Goal: Transaction & Acquisition: Purchase product/service

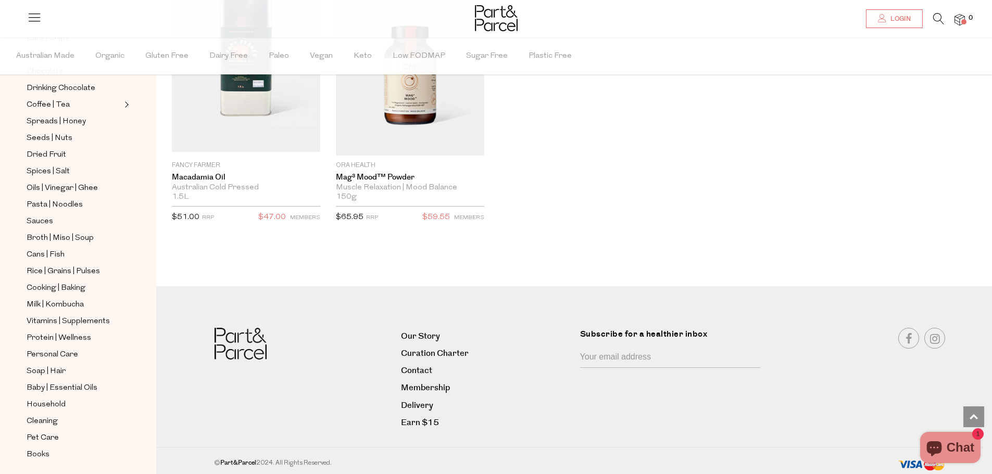
scroll to position [250, 0]
click at [59, 400] on link "Cleaning" at bounding box center [74, 406] width 95 height 13
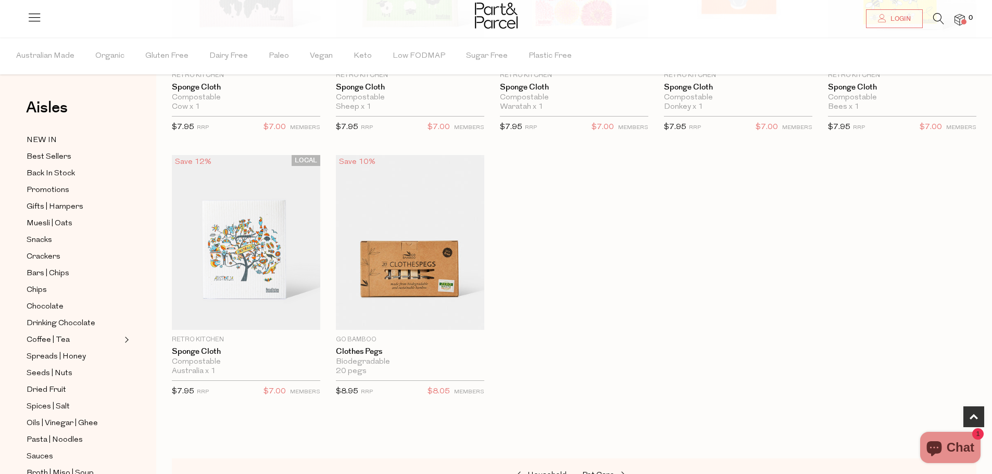
scroll to position [573, 0]
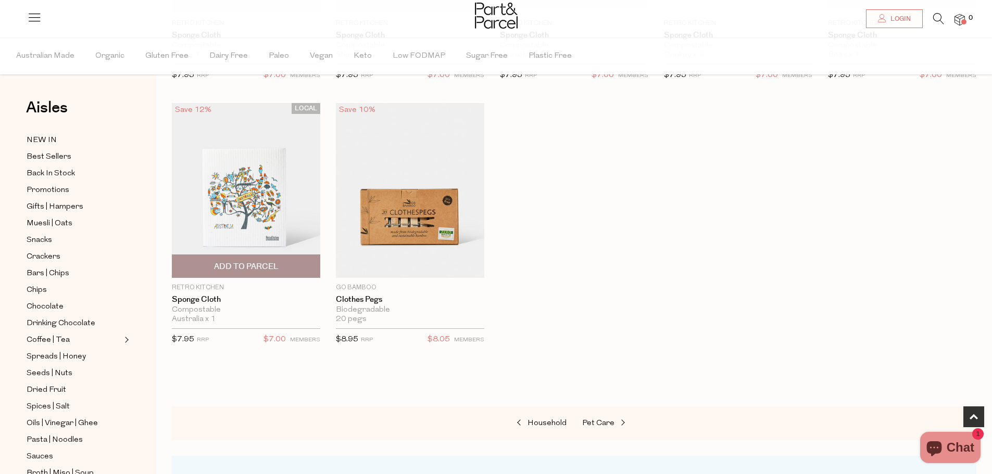
click at [258, 264] on span "Add To Parcel" at bounding box center [246, 266] width 65 height 11
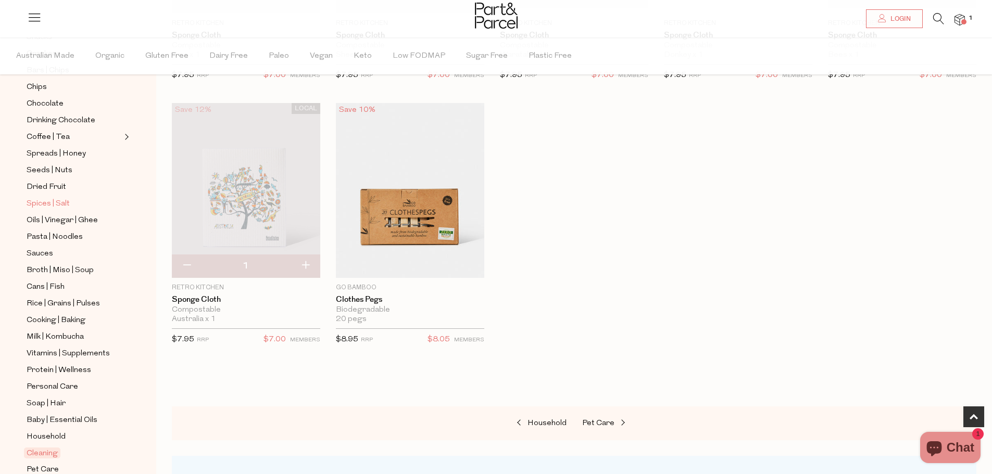
scroll to position [250, 0]
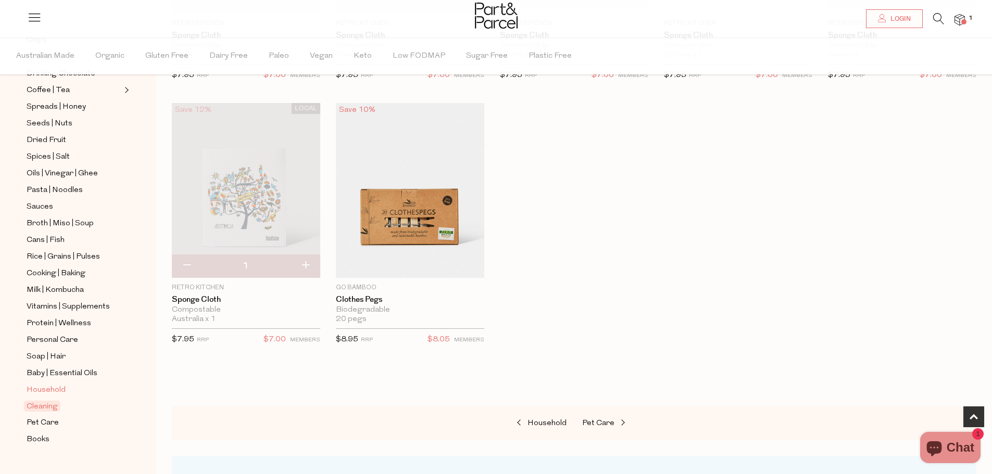
click at [64, 384] on span "Household" at bounding box center [46, 390] width 39 height 12
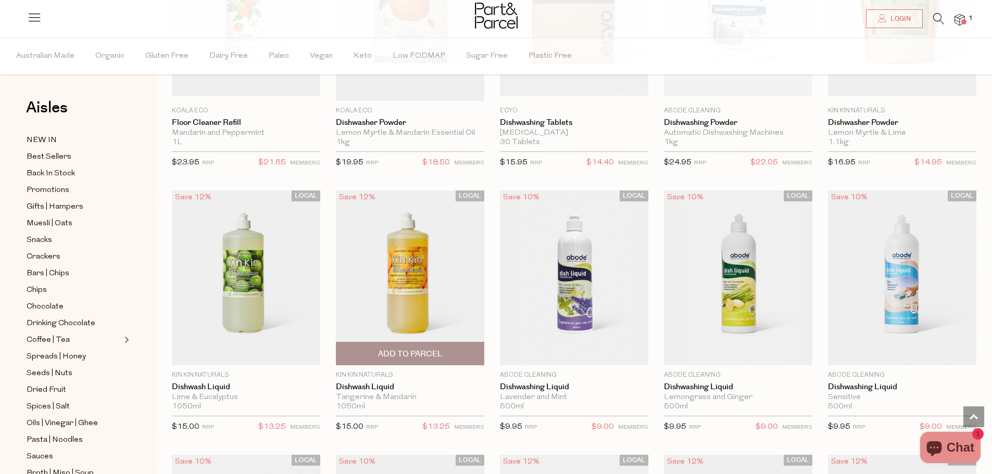
scroll to position [1562, 0]
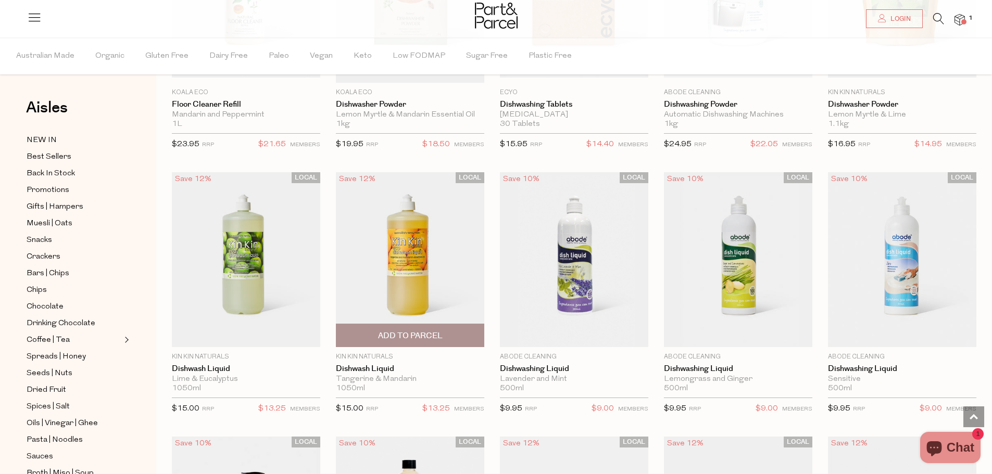
click at [403, 338] on span "Add To Parcel" at bounding box center [410, 336] width 65 height 11
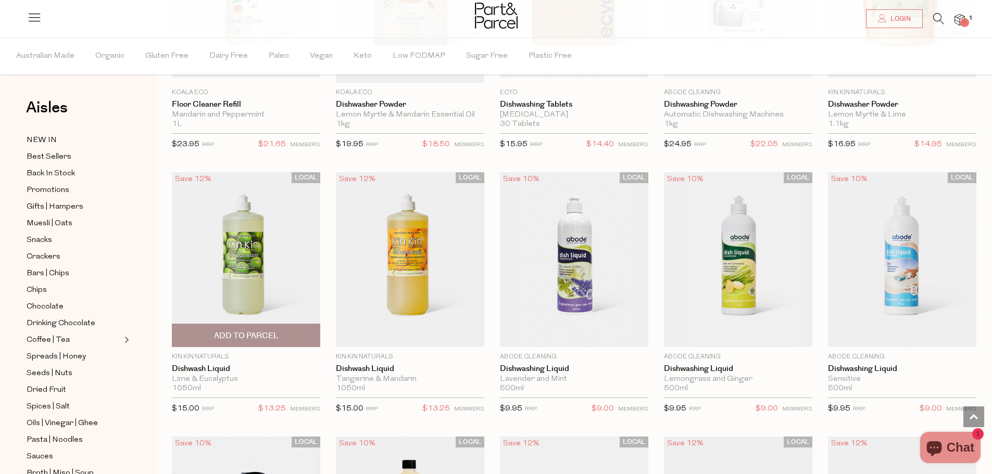
click at [236, 337] on span "Add To Parcel" at bounding box center [246, 336] width 65 height 11
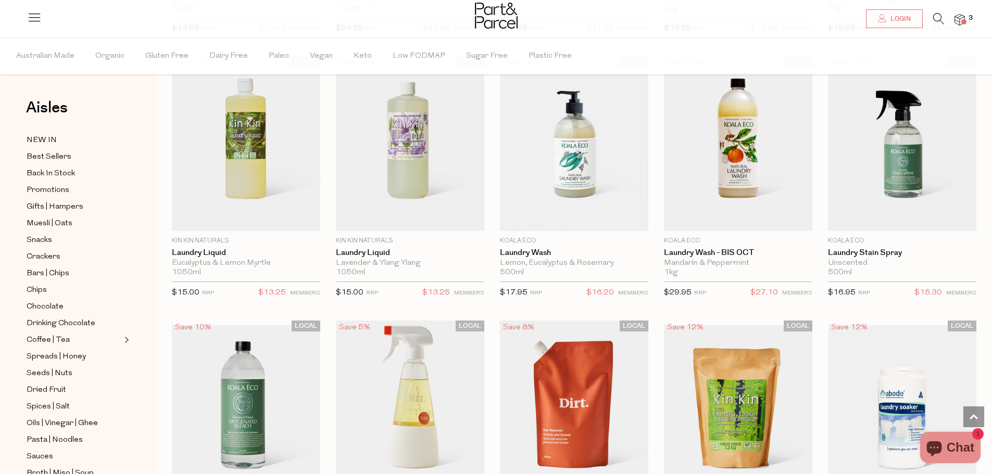
scroll to position [2344, 0]
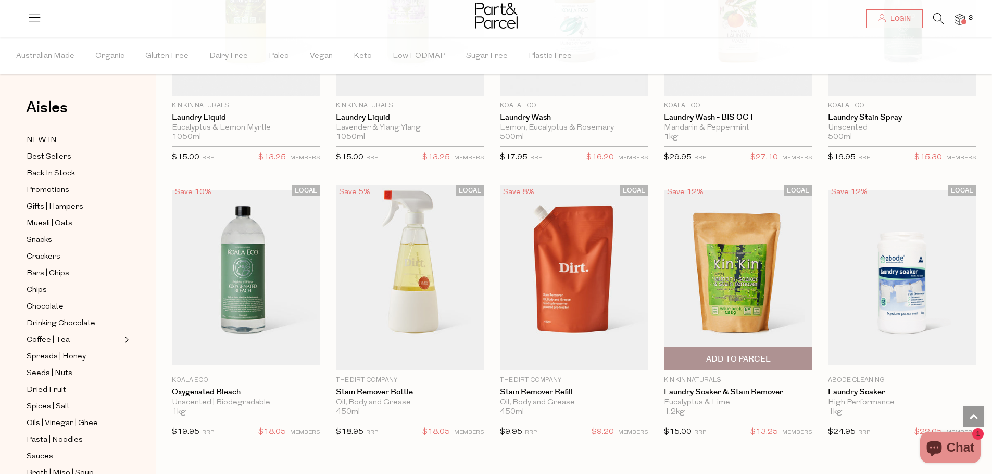
click at [728, 354] on span "Add To Parcel" at bounding box center [738, 359] width 65 height 11
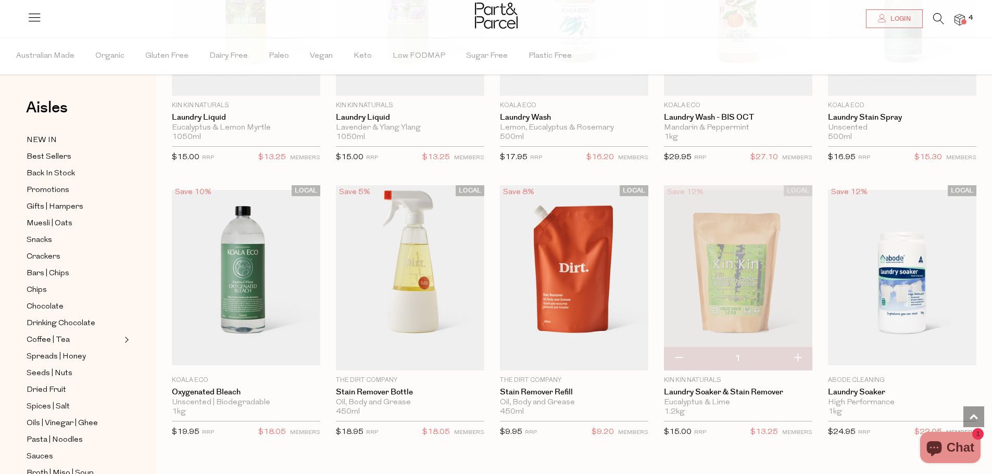
click at [798, 358] on button "button" at bounding box center [798, 358] width 30 height 23
type input "2"
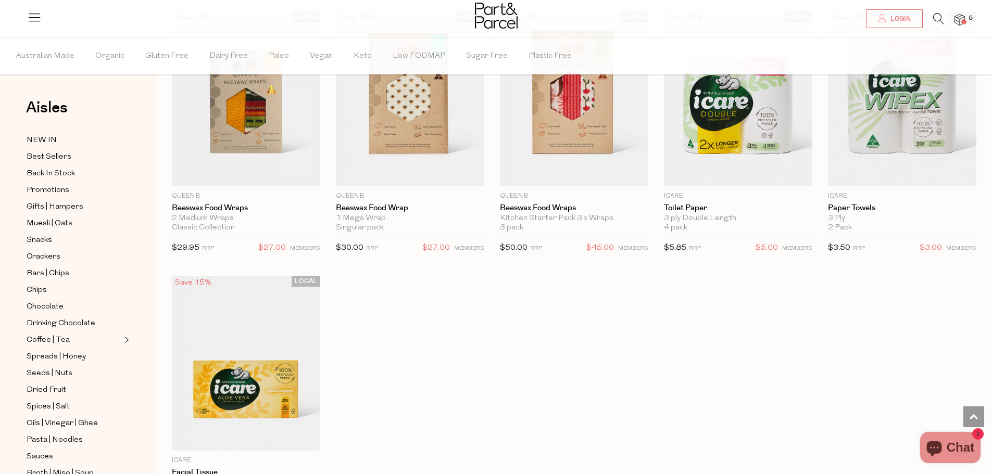
scroll to position [4106, 0]
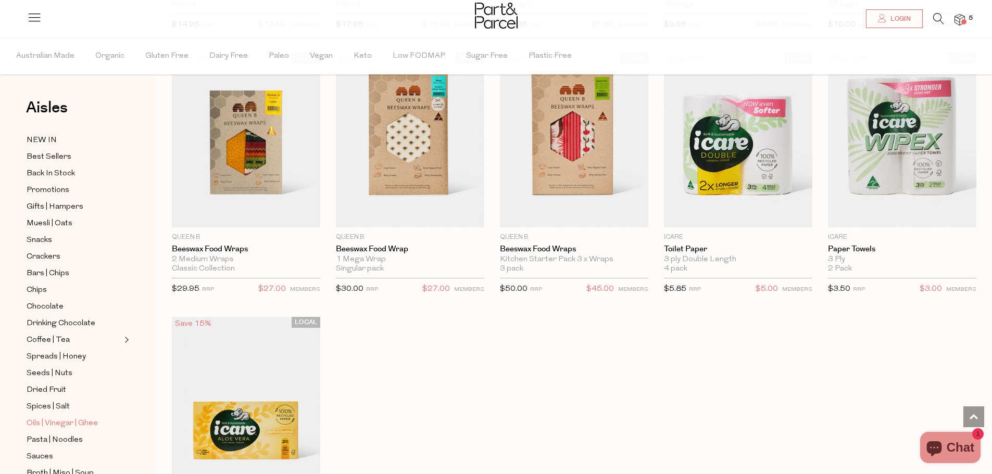
click at [72, 418] on span "Oils | Vinegar | Ghee" at bounding box center [62, 424] width 71 height 12
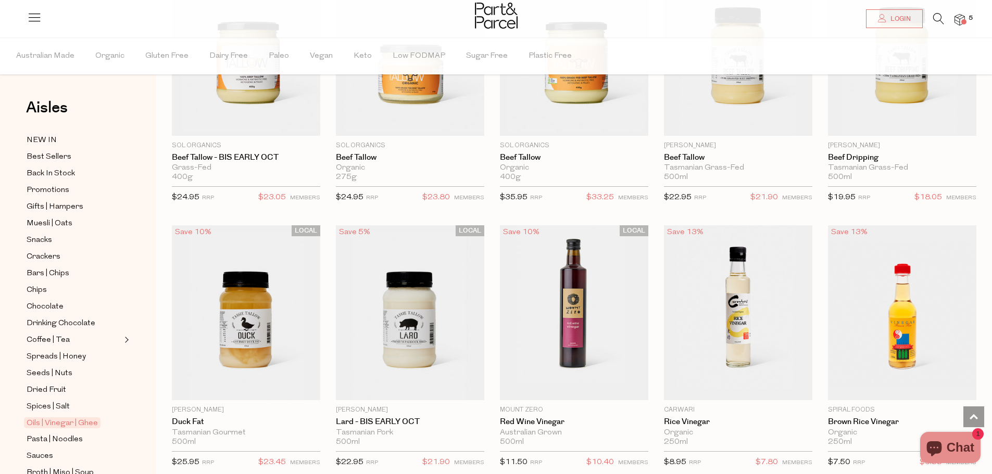
scroll to position [1614, 0]
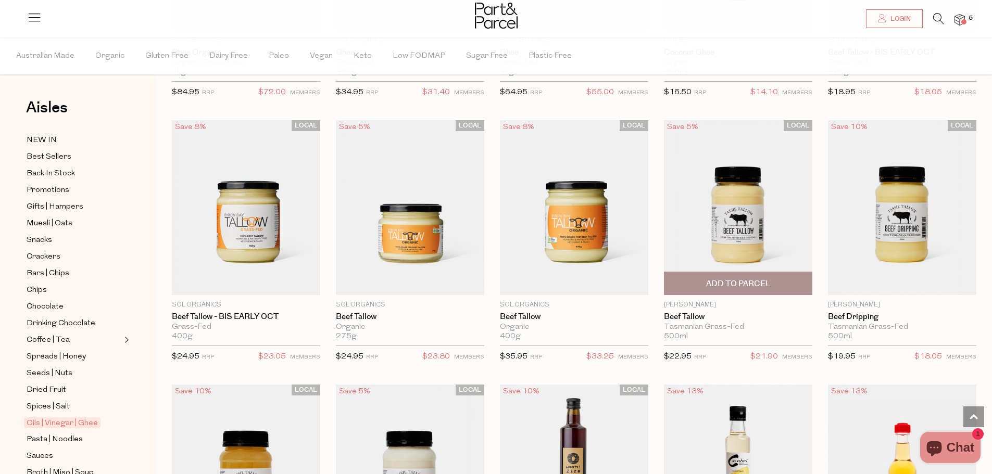
click at [739, 242] on img at bounding box center [738, 207] width 148 height 175
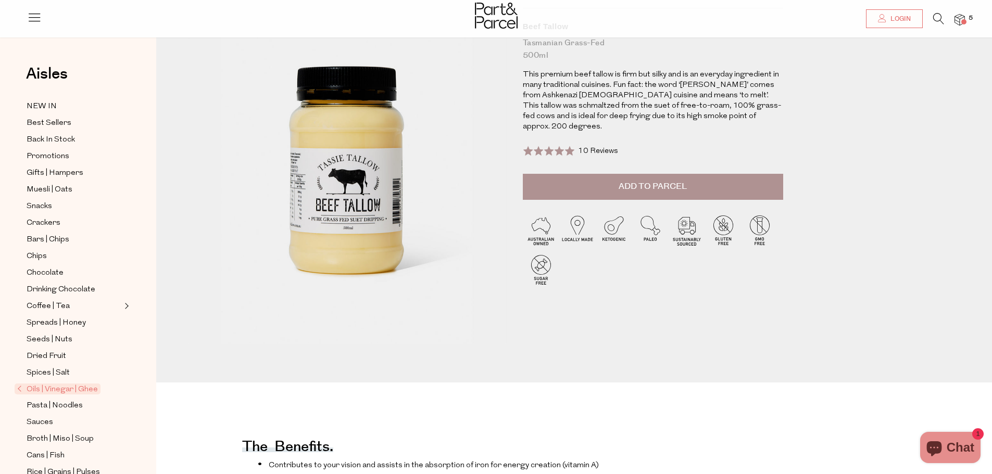
scroll to position [104, 0]
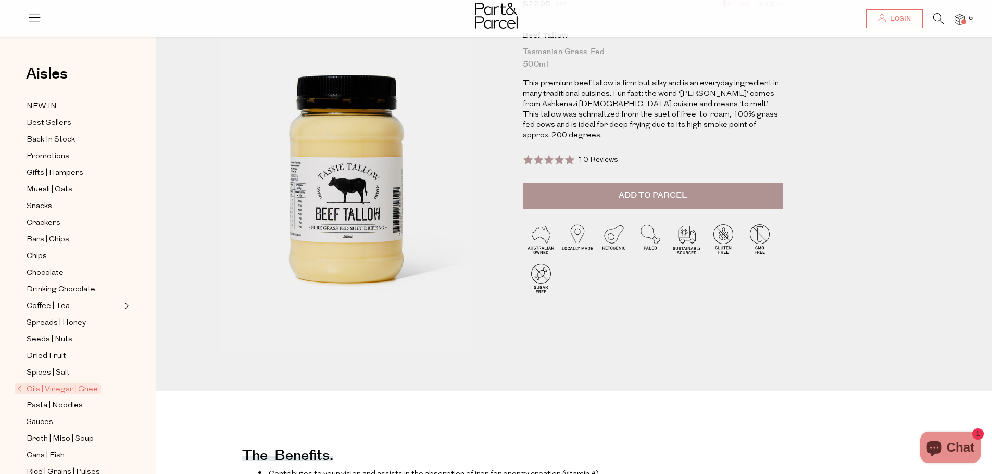
click at [608, 194] on button "Add to Parcel" at bounding box center [653, 196] width 260 height 26
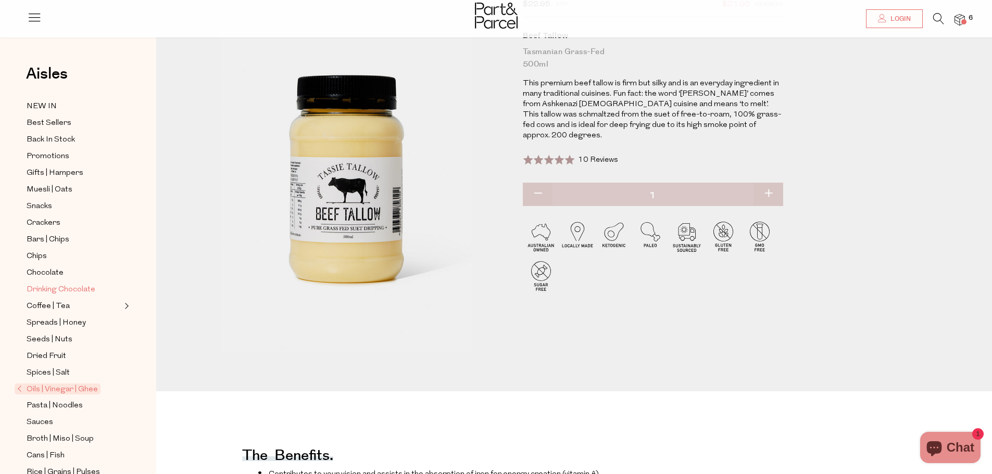
click at [73, 286] on span "Drinking Chocolate" at bounding box center [61, 290] width 69 height 12
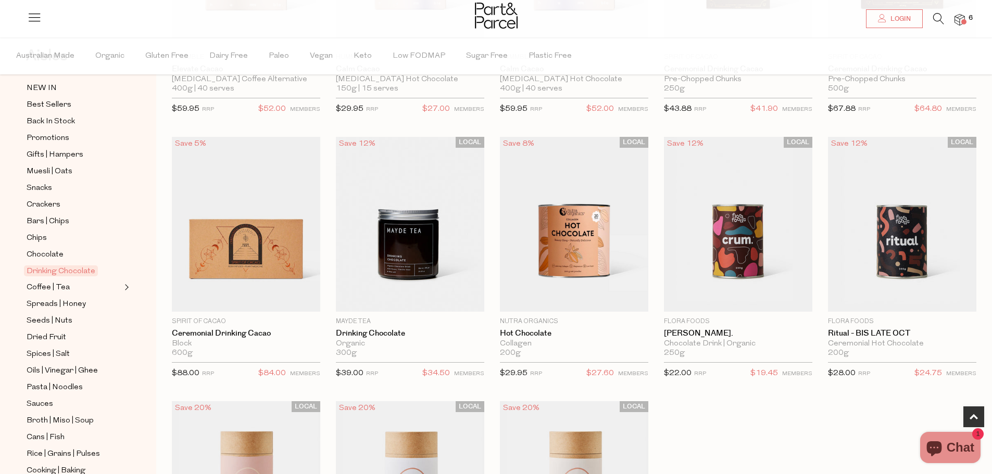
scroll to position [573, 0]
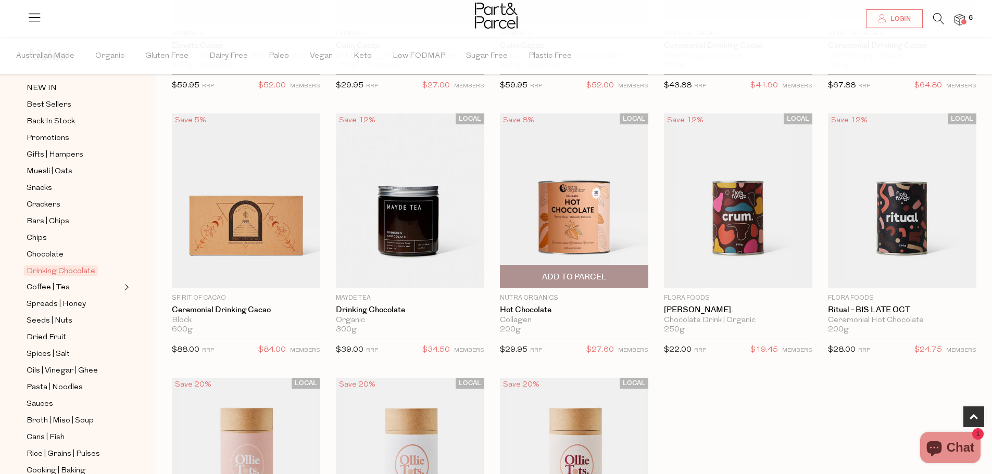
click at [604, 206] on img at bounding box center [574, 201] width 148 height 175
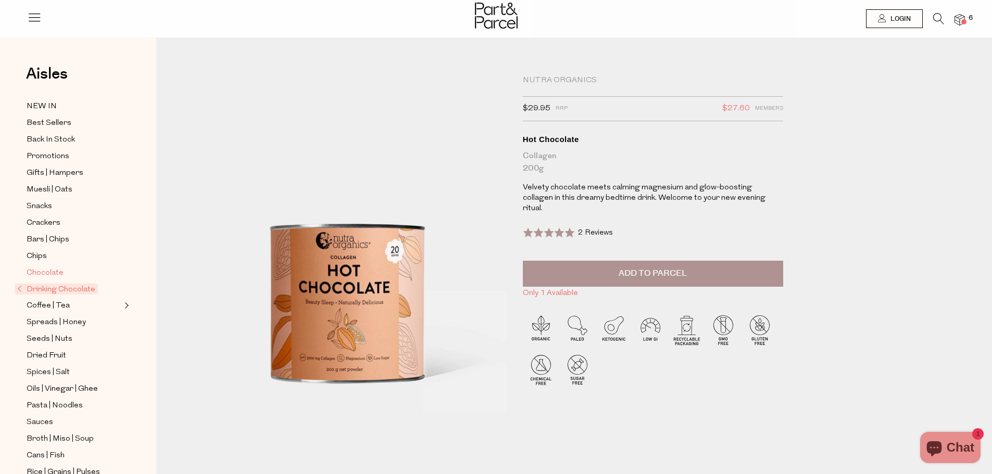
click at [49, 267] on span "Chocolate" at bounding box center [45, 273] width 37 height 12
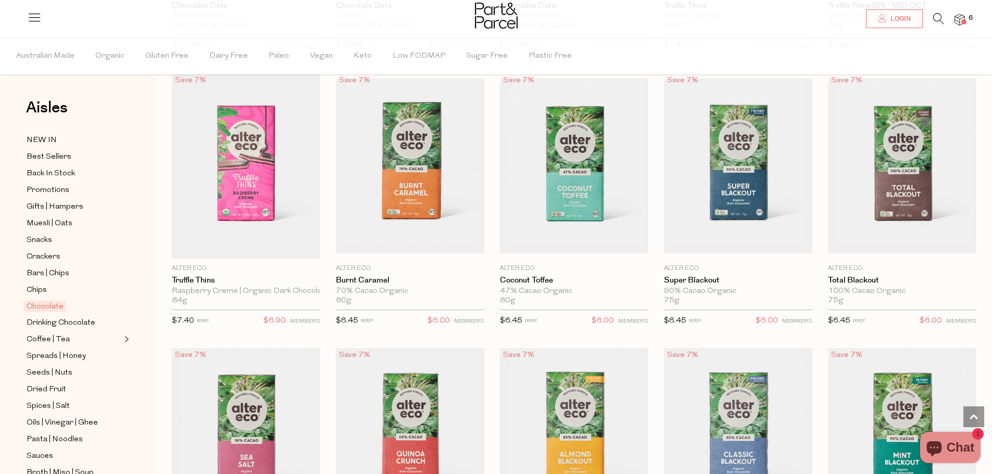
scroll to position [885, 0]
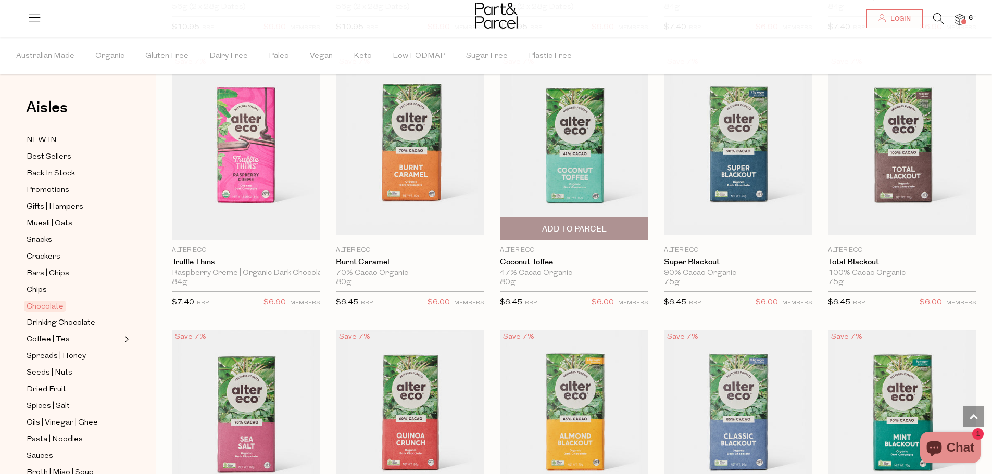
click at [583, 141] on img at bounding box center [574, 147] width 148 height 175
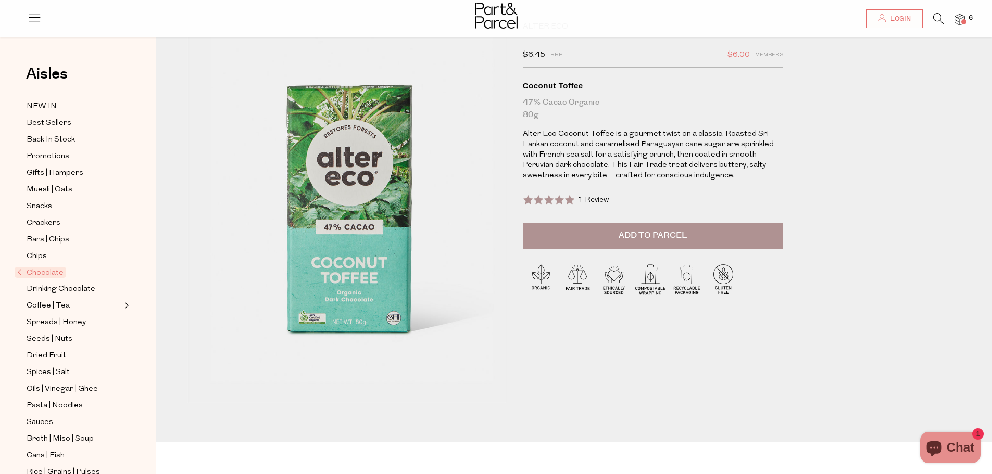
scroll to position [52, 0]
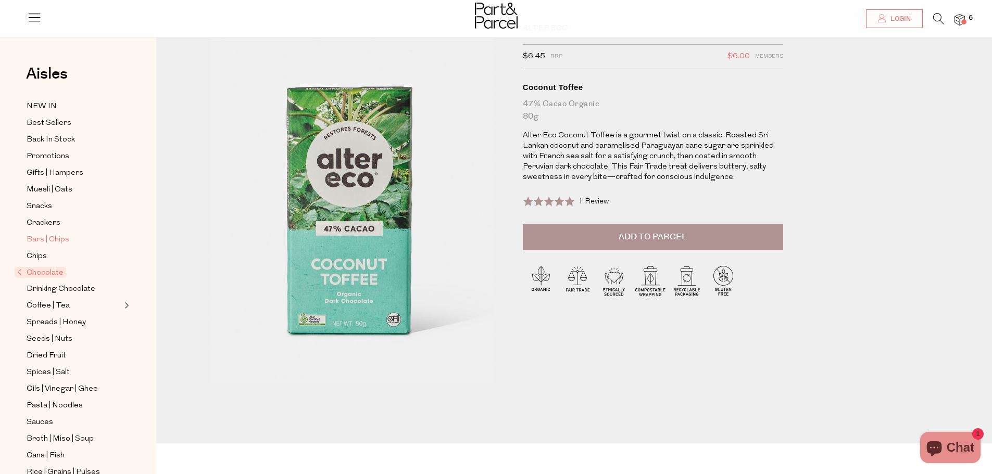
click at [56, 239] on span "Bars | Chips" at bounding box center [48, 240] width 43 height 12
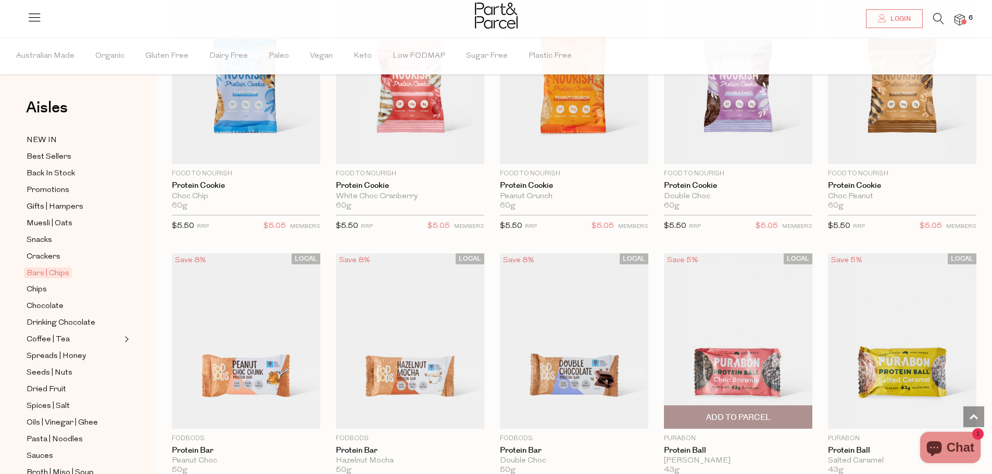
scroll to position [1823, 0]
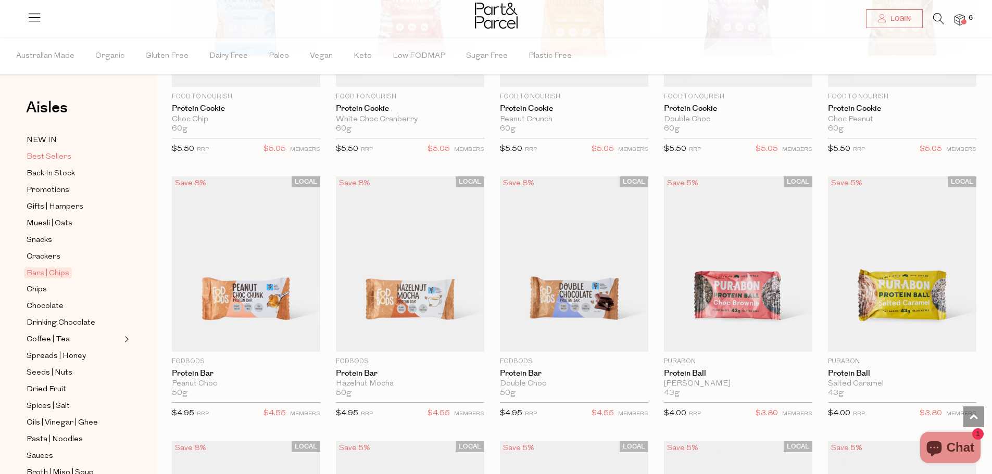
click at [60, 159] on span "Best Sellers" at bounding box center [49, 157] width 45 height 12
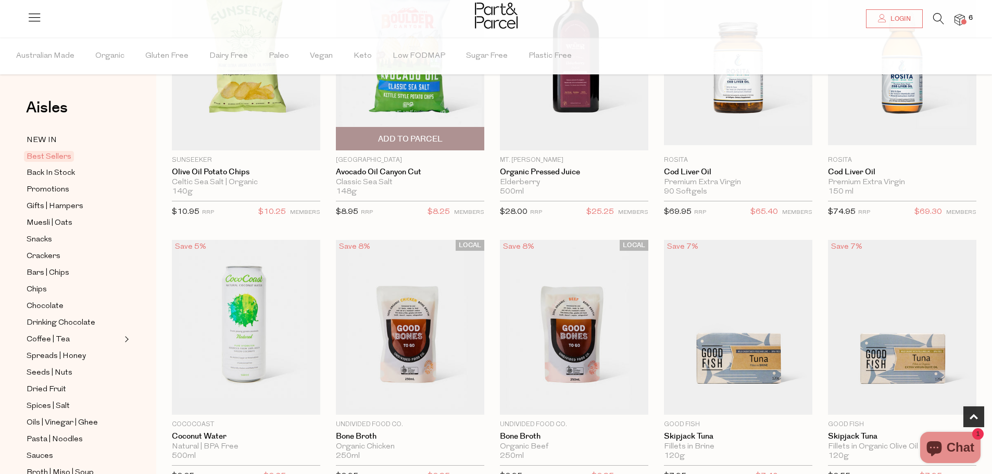
scroll to position [469, 0]
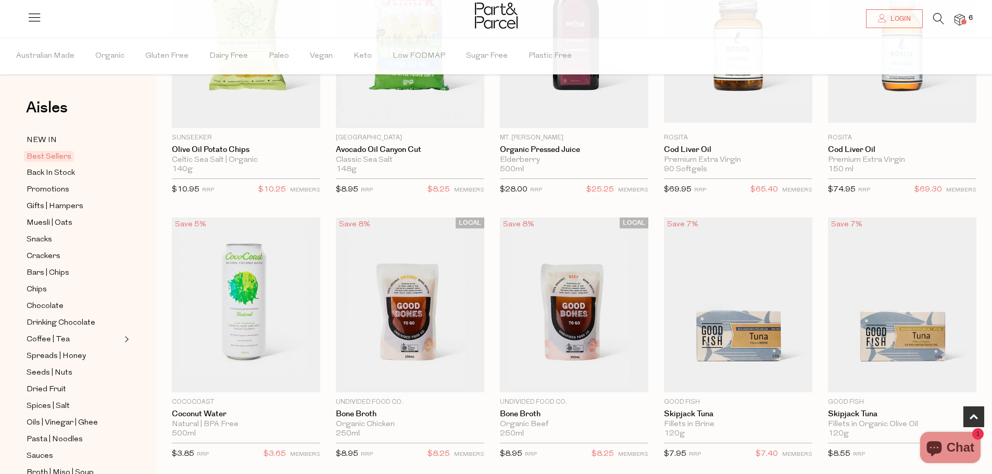
click at [935, 20] on icon at bounding box center [938, 18] width 11 height 11
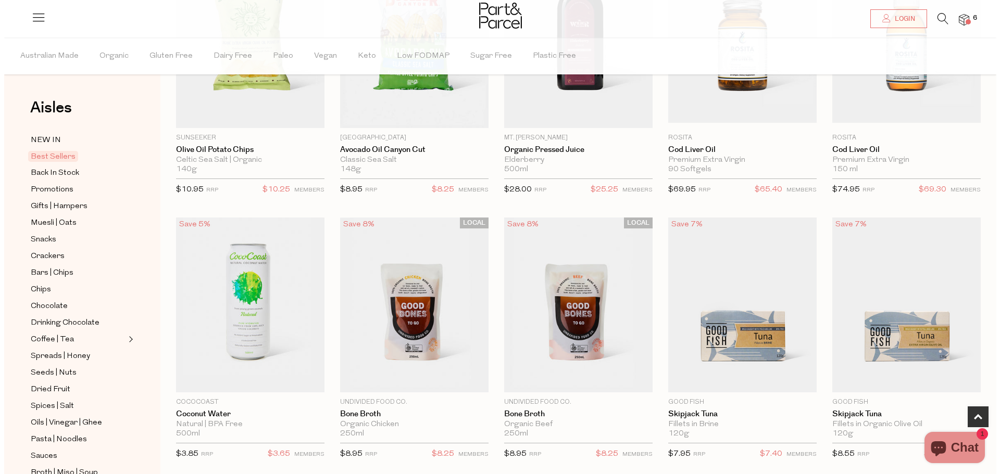
scroll to position [471, 0]
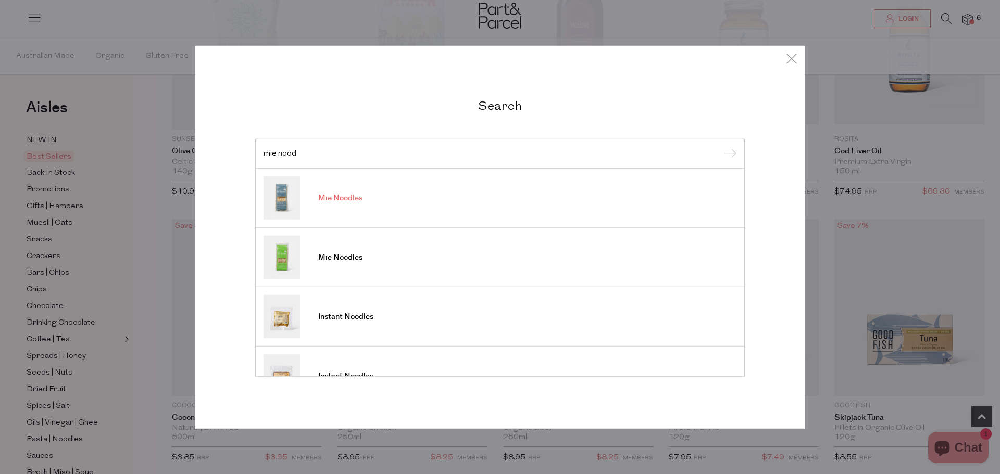
type input "mie nood"
click at [358, 208] on link "Mie Noodles" at bounding box center [500, 198] width 473 height 43
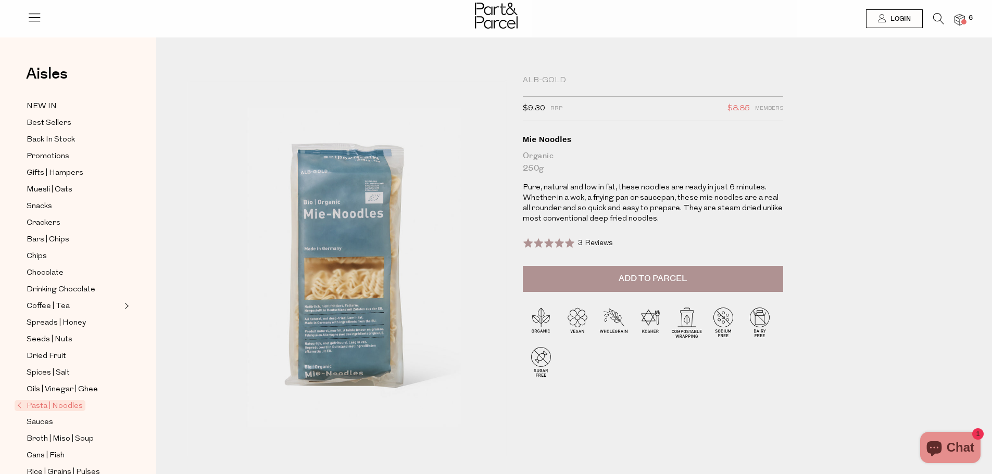
click at [611, 279] on button "Add to Parcel" at bounding box center [653, 279] width 260 height 26
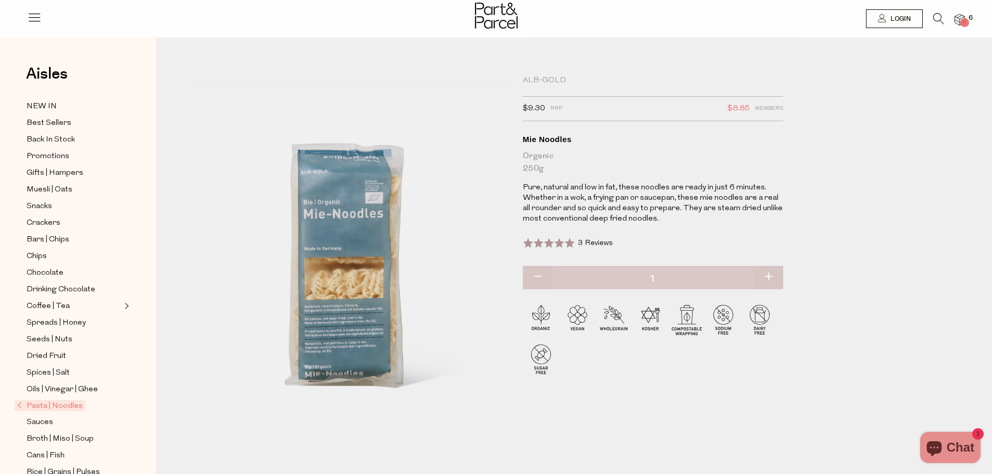
click at [767, 275] on button "button" at bounding box center [769, 277] width 30 height 23
type input "2"
click at [966, 23] on span at bounding box center [963, 21] width 5 height 5
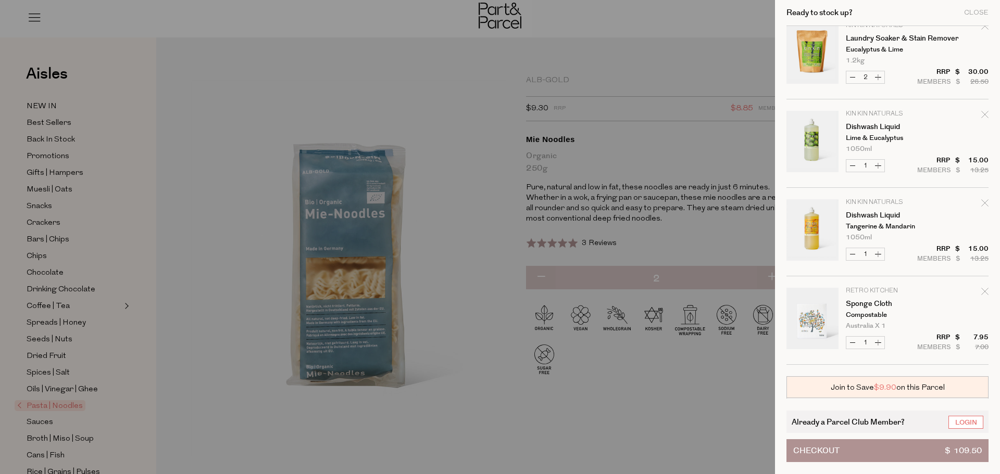
scroll to position [208, 0]
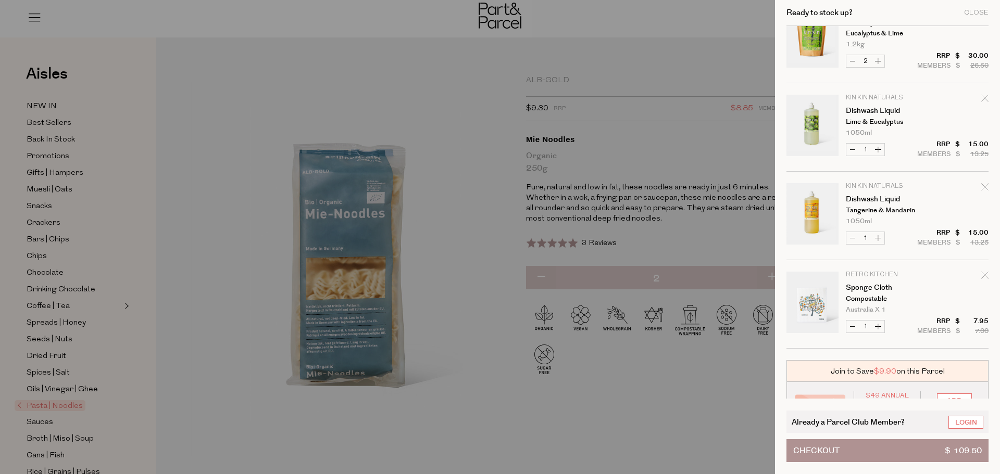
click at [226, 67] on div at bounding box center [500, 237] width 1000 height 474
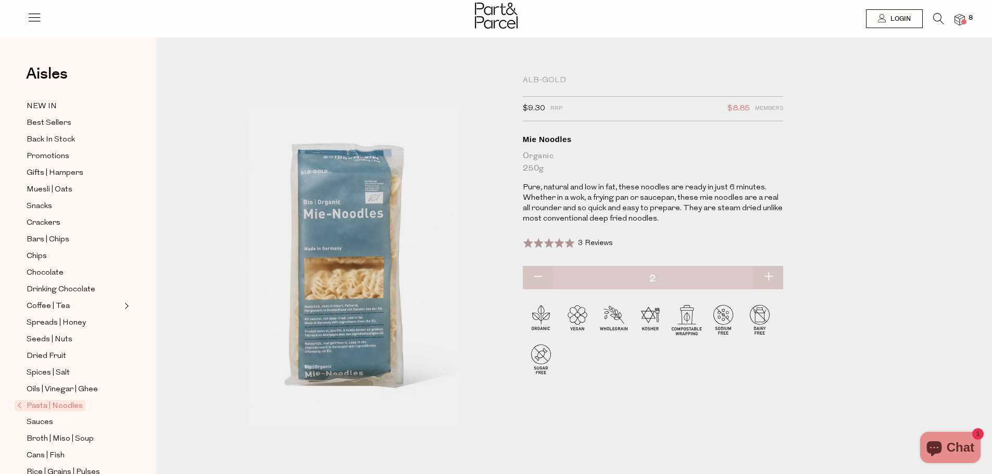
click at [32, 20] on icon at bounding box center [34, 17] width 15 height 15
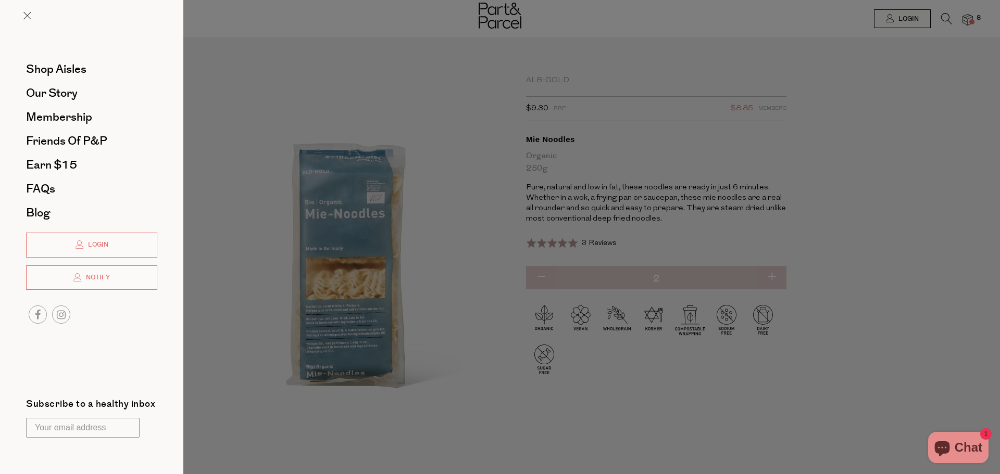
click at [947, 18] on div at bounding box center [500, 237] width 1000 height 474
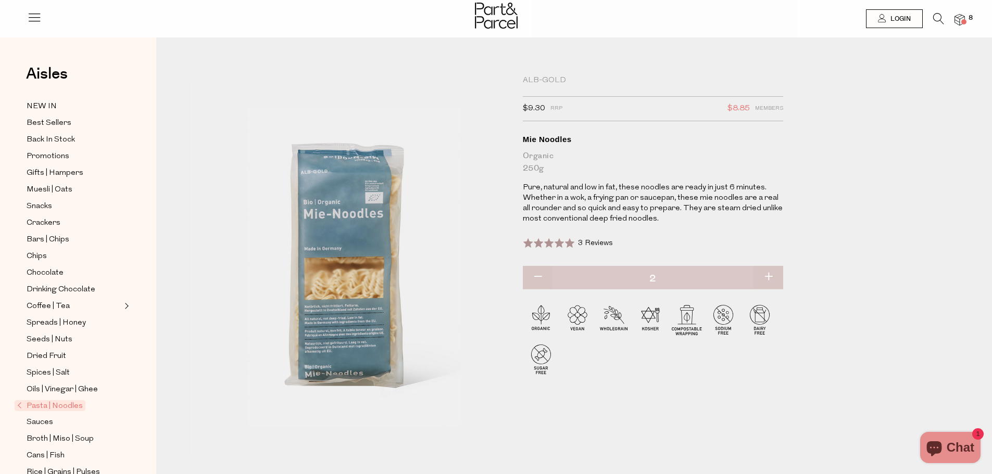
click at [940, 22] on icon at bounding box center [938, 18] width 11 height 11
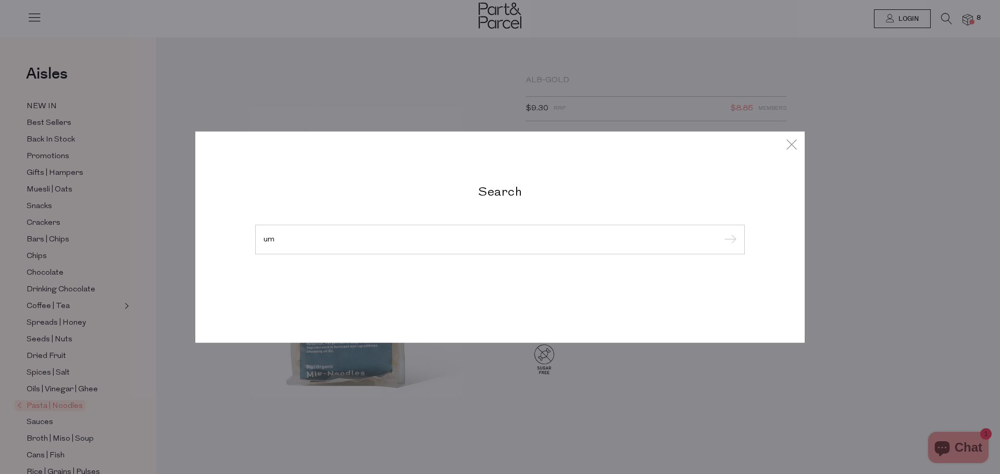
type input "u"
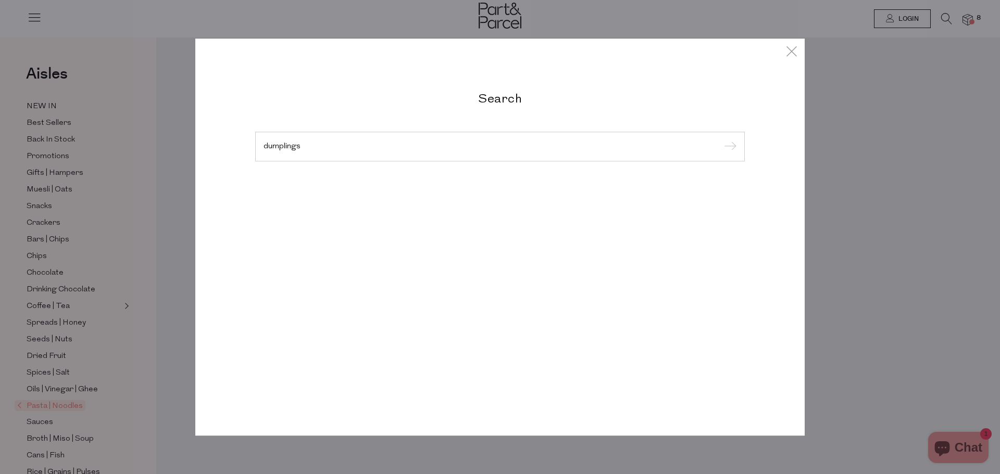
type input "dumplings"
click at [721, 140] on input "submit" at bounding box center [729, 148] width 16 height 16
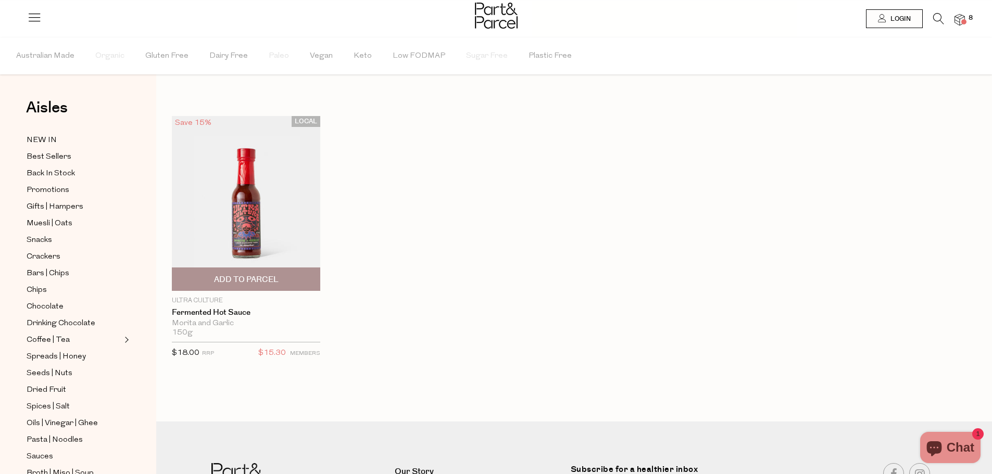
click at [241, 214] on img at bounding box center [246, 203] width 148 height 175
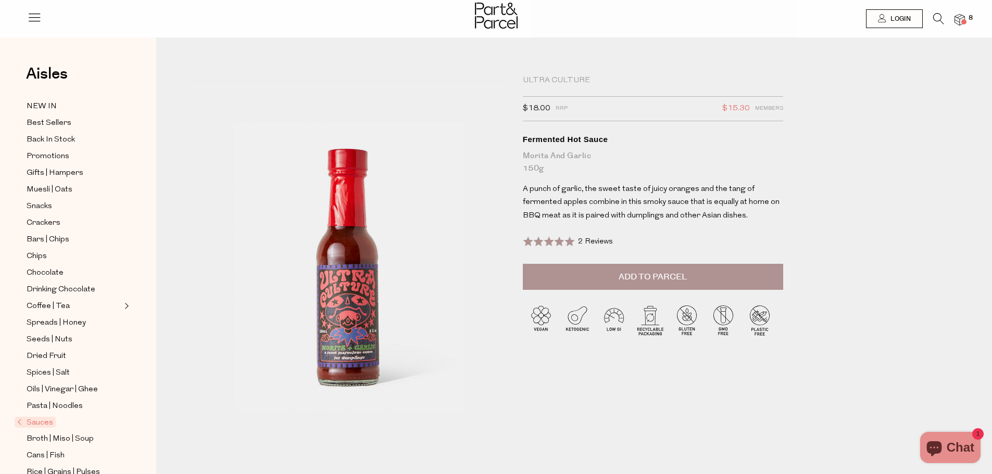
click at [685, 274] on span "Add to Parcel" at bounding box center [653, 277] width 68 height 12
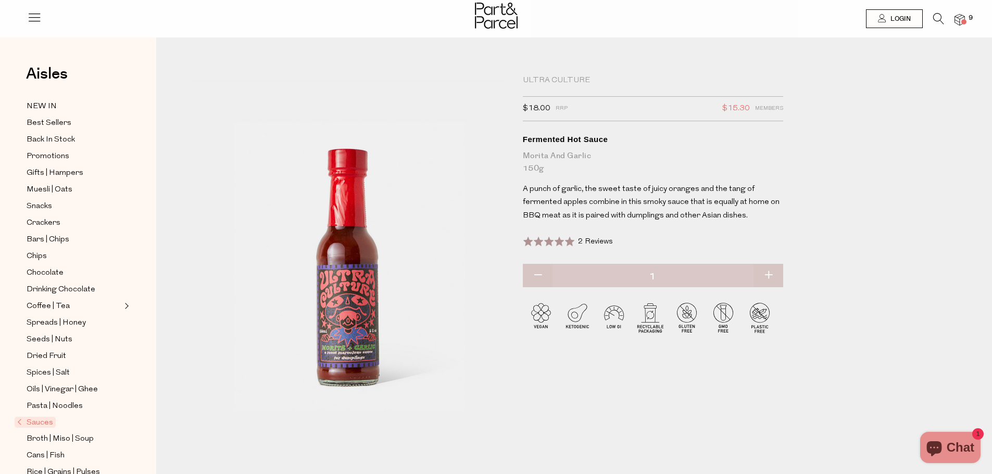
click at [934, 16] on icon at bounding box center [938, 18] width 11 height 11
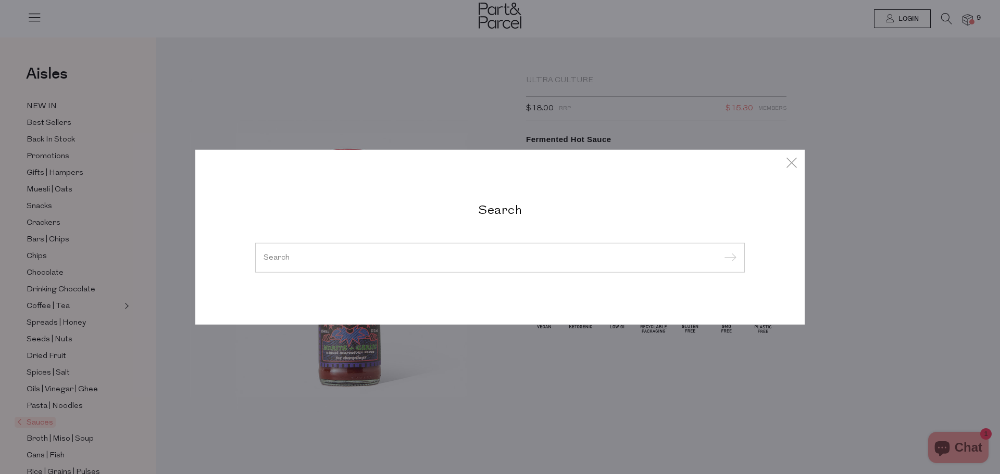
type input "u"
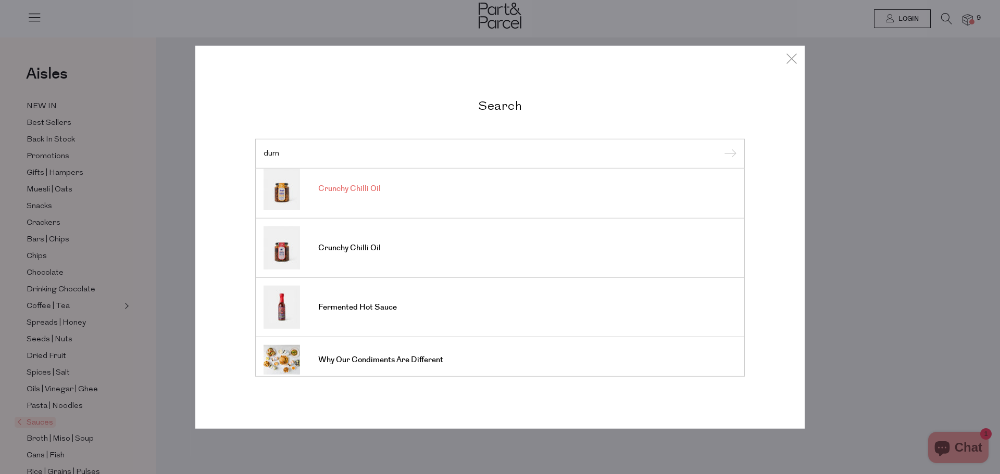
scroll to position [75, 0]
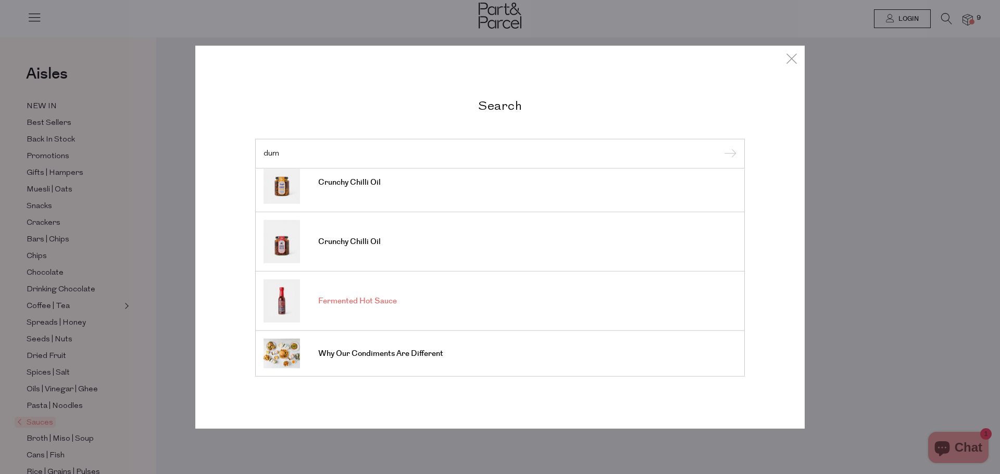
type input "dum"
click at [385, 302] on span "Fermented Hot Sauce" at bounding box center [357, 301] width 79 height 10
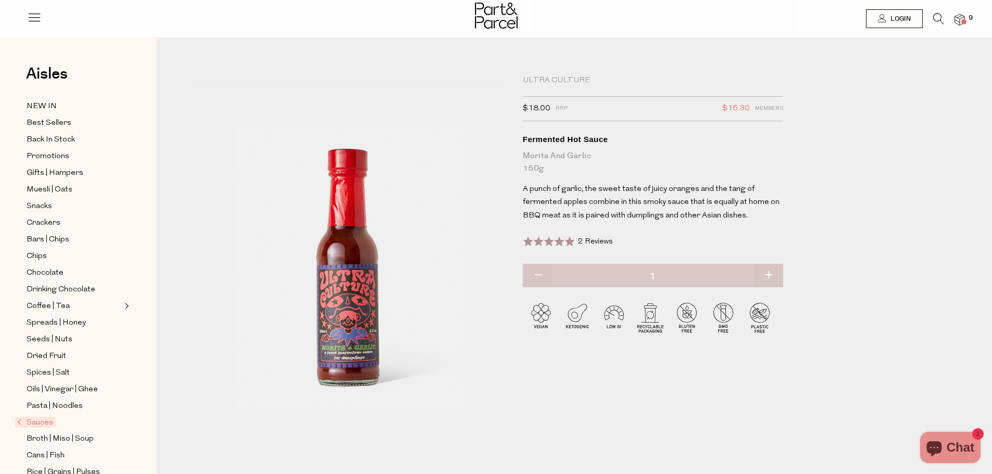
click at [961, 17] on img at bounding box center [960, 20] width 10 height 12
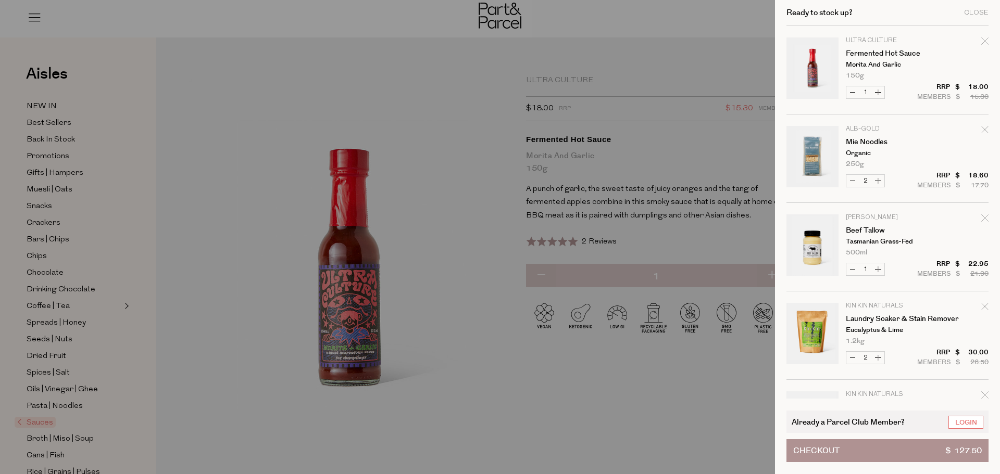
click at [217, 104] on div at bounding box center [500, 237] width 1000 height 474
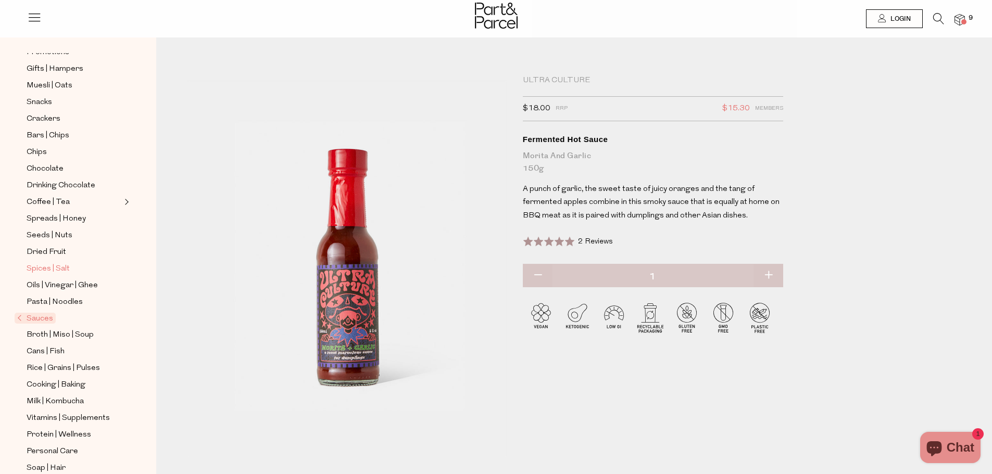
scroll to position [156, 0]
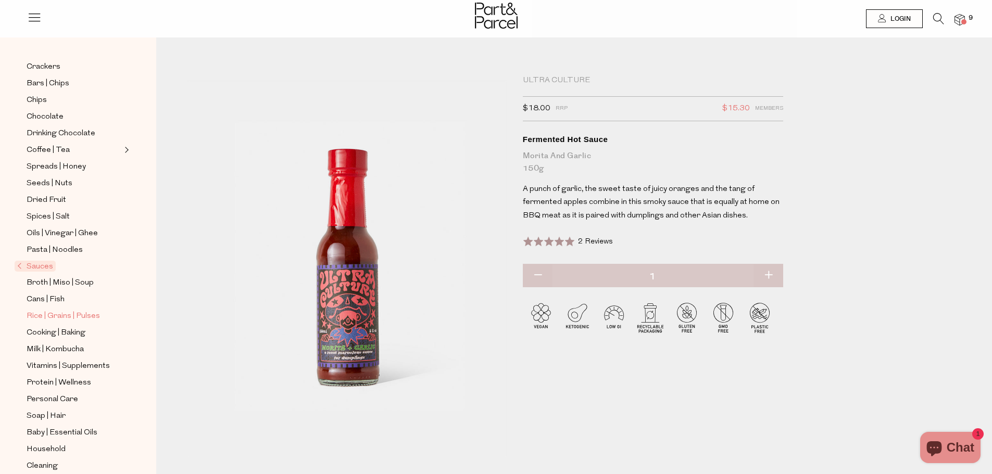
click at [87, 310] on span "Rice | Grains | Pulses" at bounding box center [63, 316] width 73 height 12
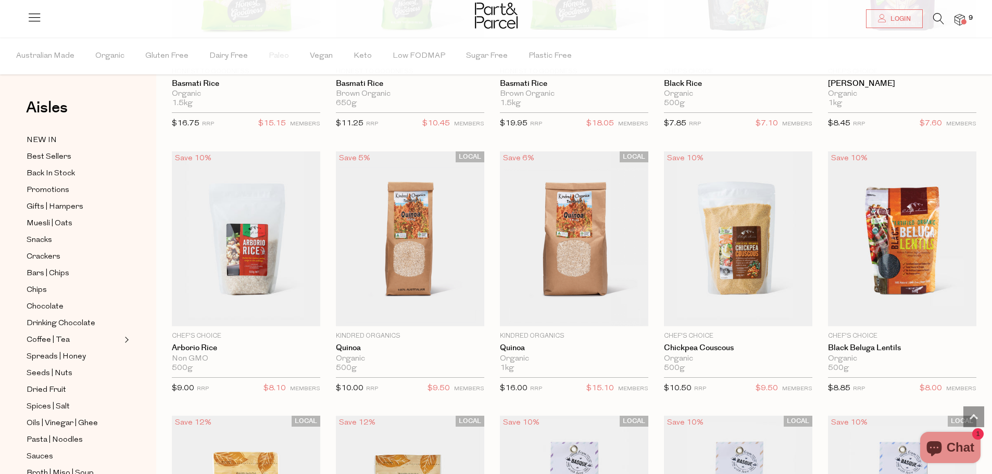
scroll to position [781, 0]
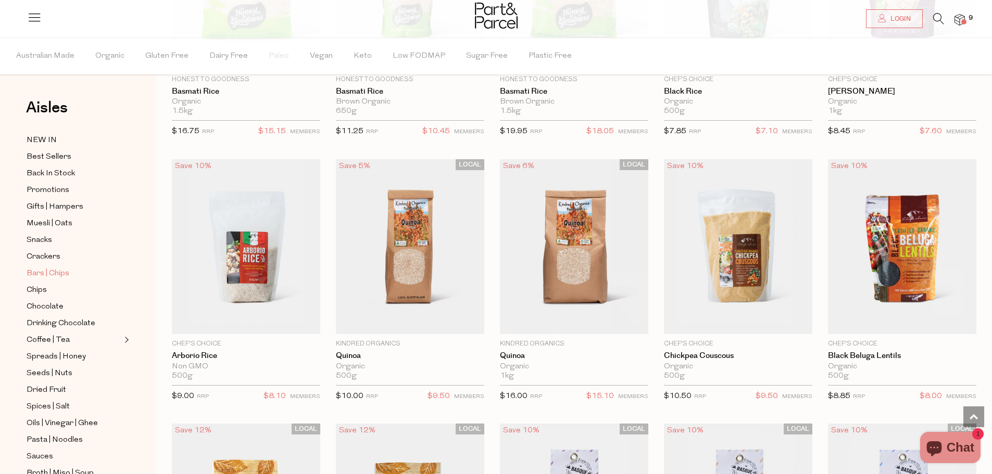
click at [52, 273] on span "Bars | Chips" at bounding box center [48, 274] width 43 height 12
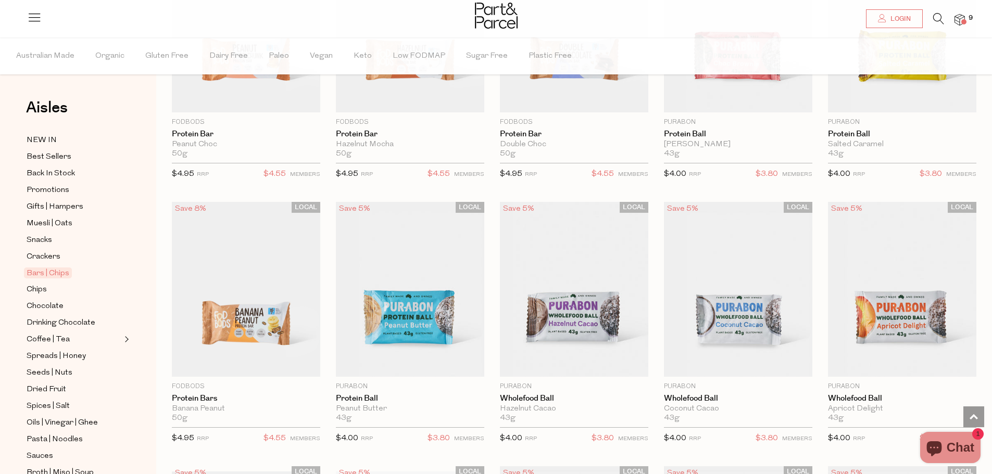
scroll to position [2083, 0]
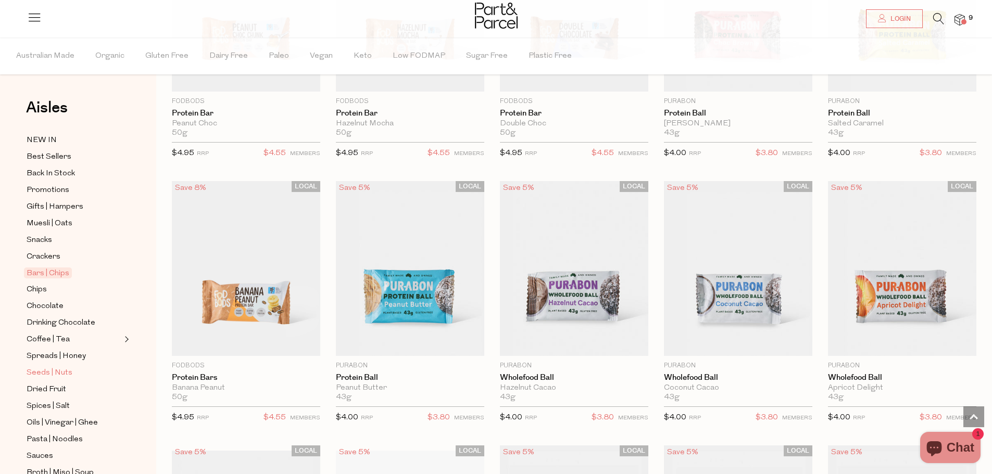
click at [70, 367] on span "Seeds | Nuts" at bounding box center [50, 373] width 46 height 12
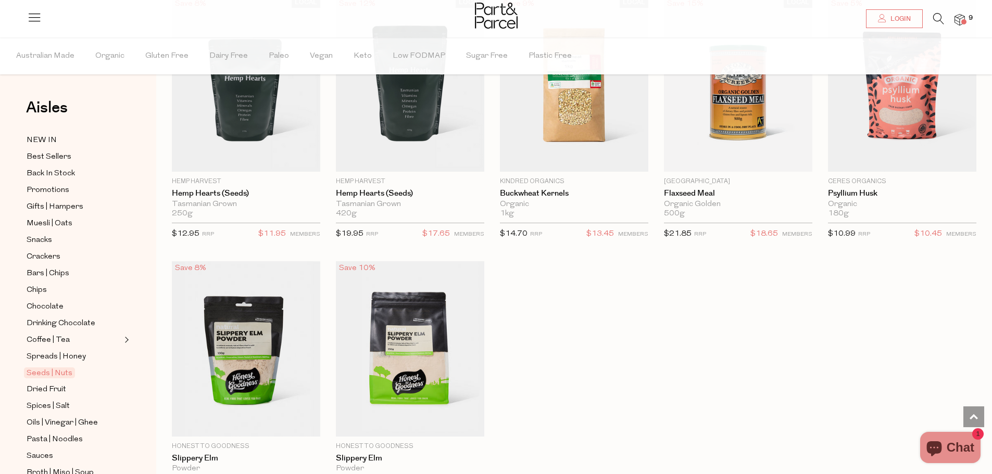
scroll to position [2291, 0]
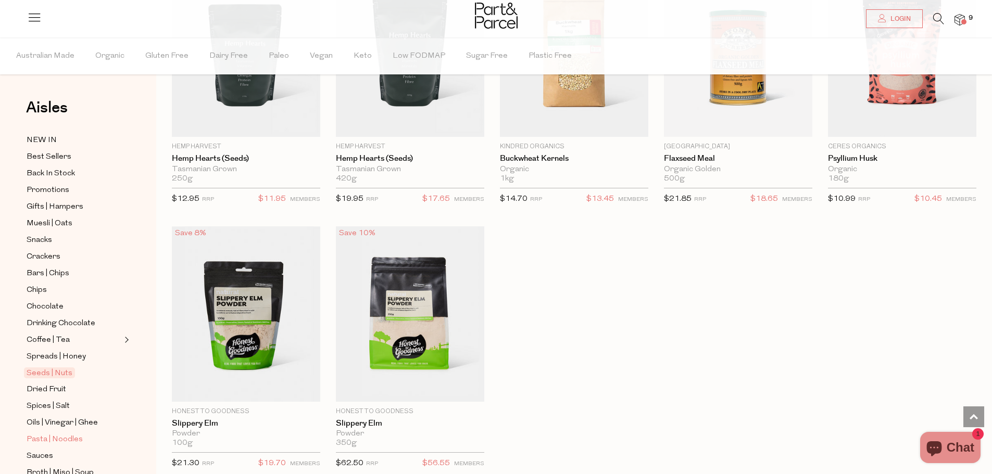
click at [81, 433] on link "Pasta | Noodles" at bounding box center [74, 439] width 95 height 13
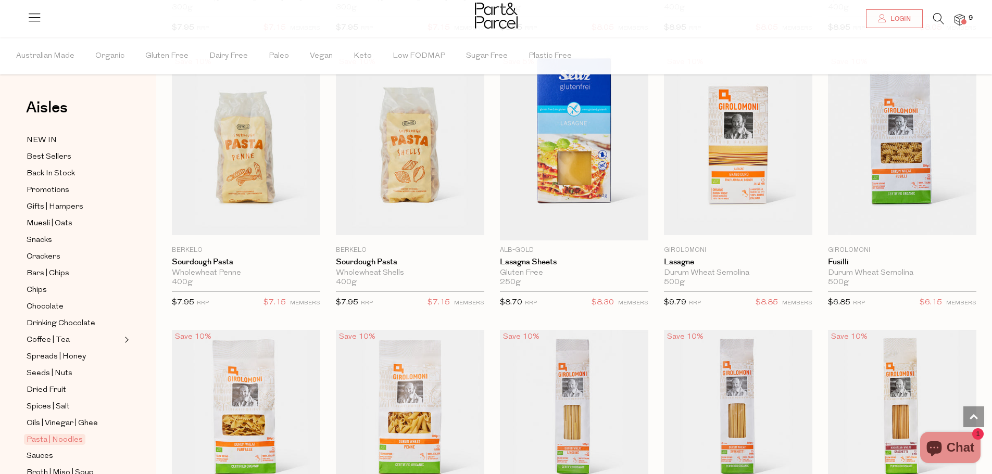
scroll to position [1146, 0]
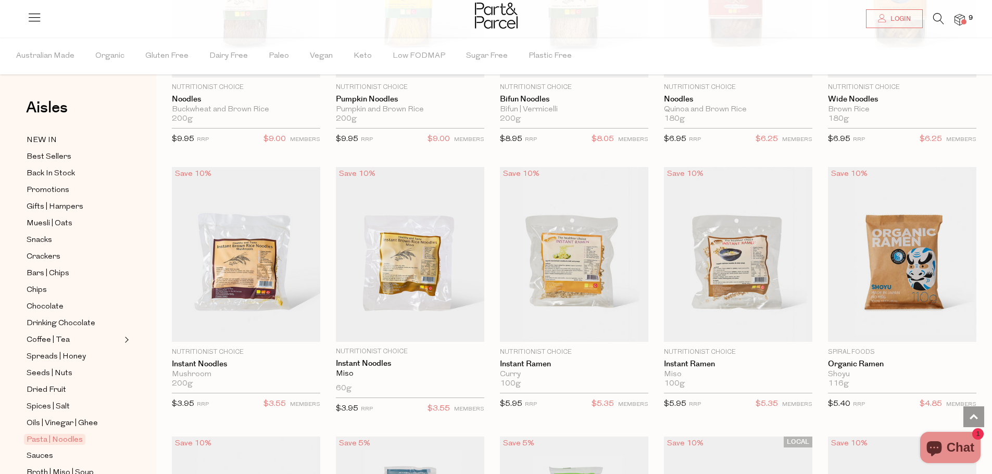
type input "2"
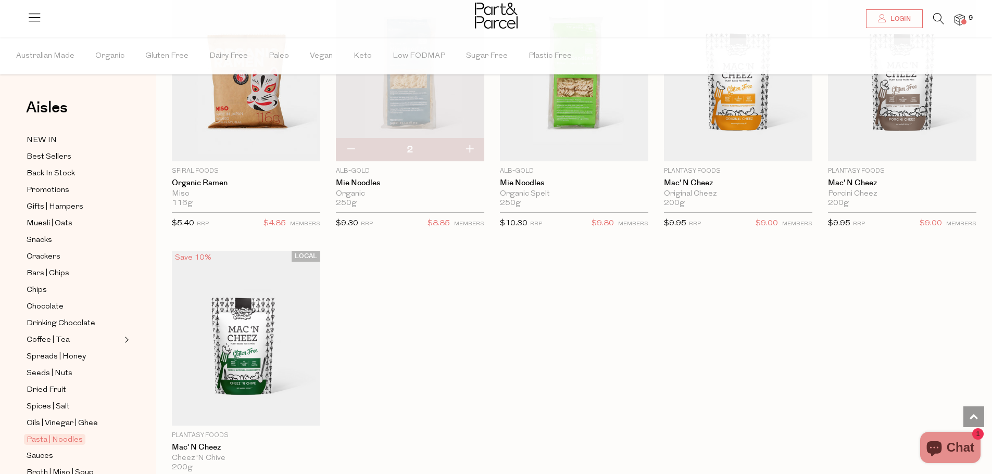
scroll to position [2656, 0]
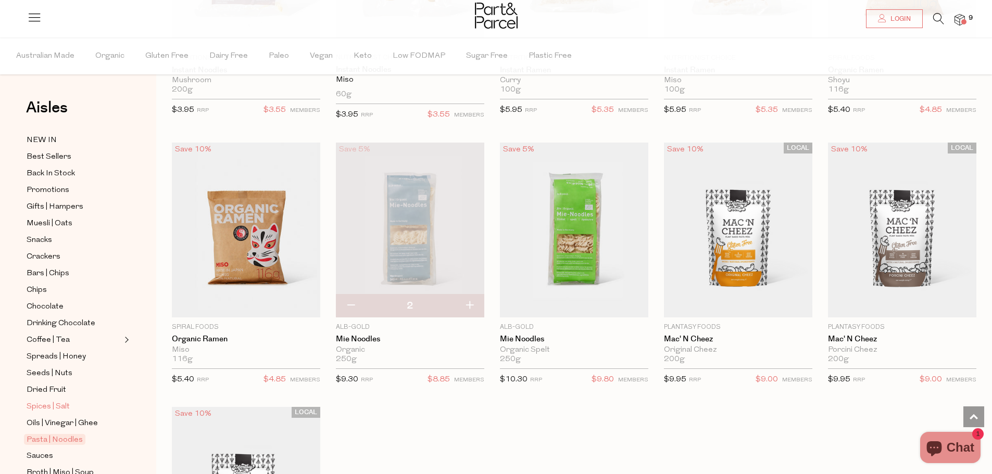
click at [67, 401] on span "Spices | Salt" at bounding box center [48, 407] width 43 height 12
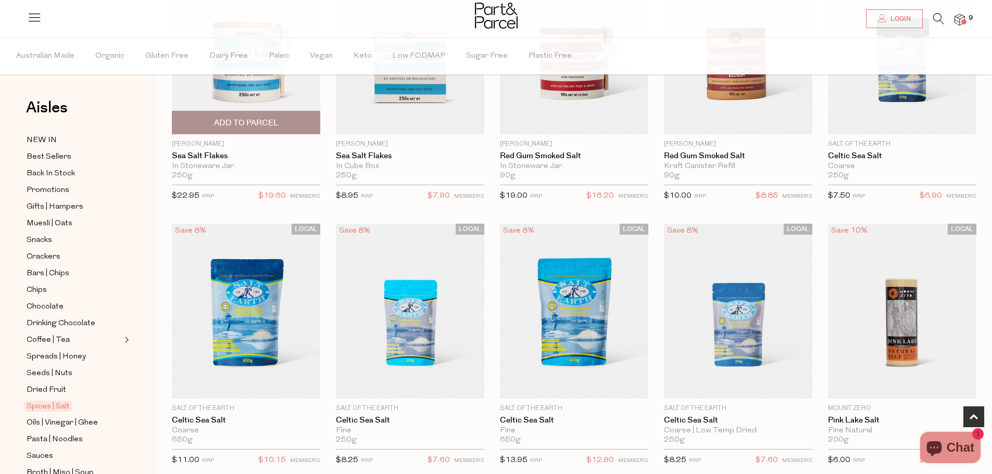
scroll to position [208, 0]
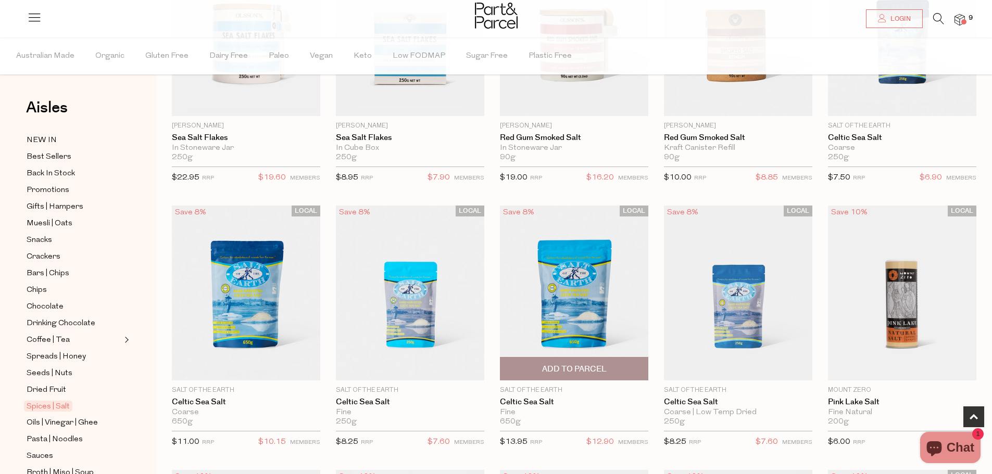
click at [561, 318] on img at bounding box center [574, 293] width 148 height 175
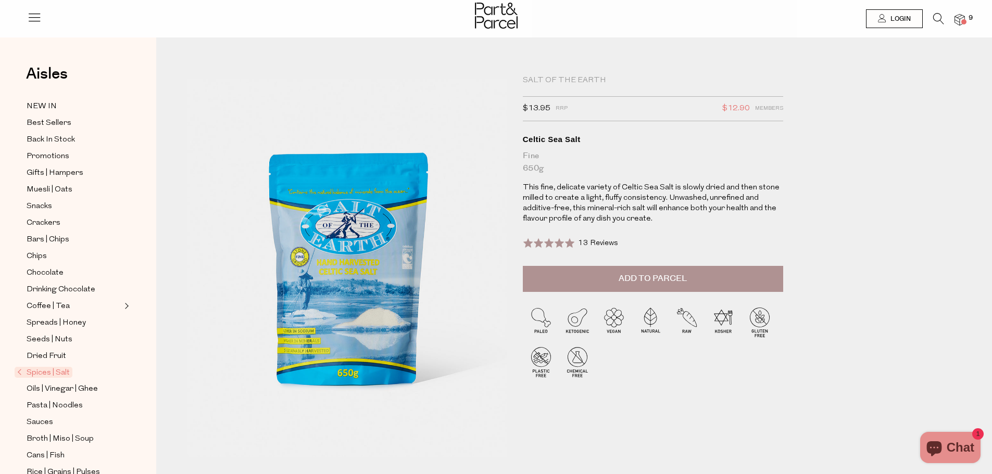
click at [564, 277] on button "Add to Parcel" at bounding box center [653, 279] width 260 height 26
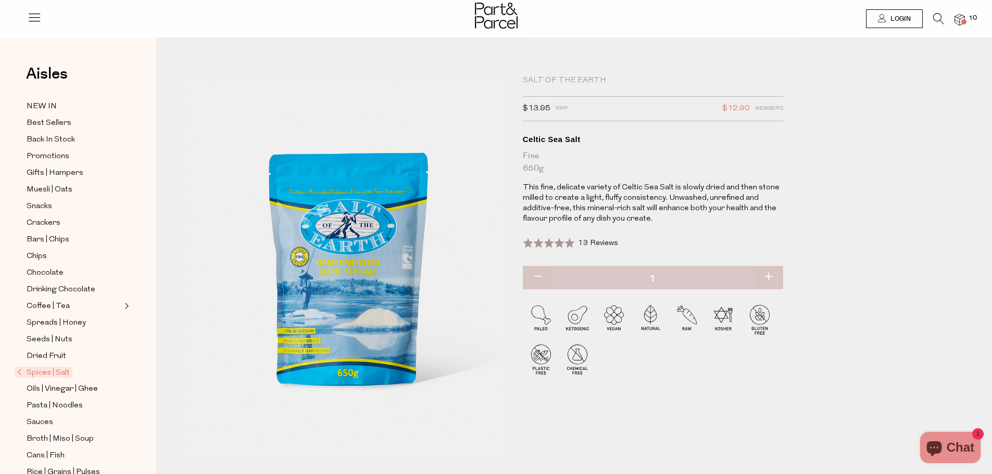
click at [968, 19] on span "10" at bounding box center [973, 18] width 14 height 9
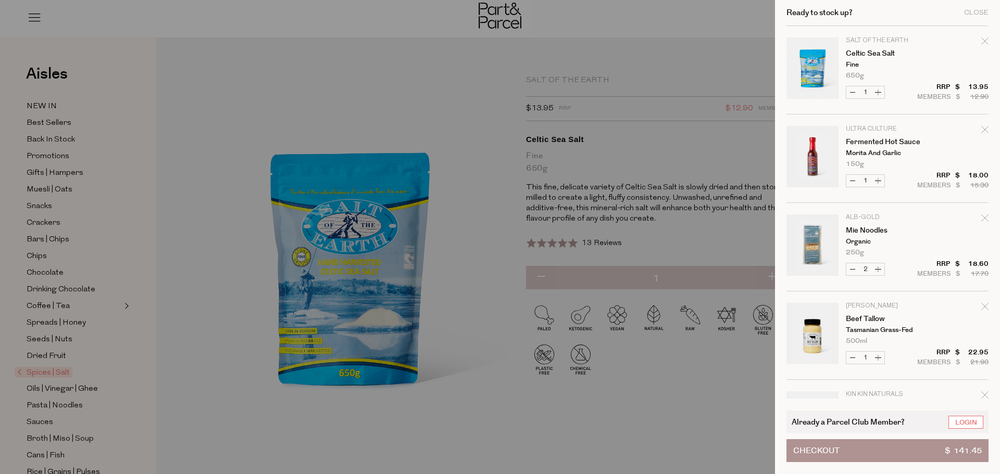
click at [894, 449] on button "Checkout $ 141.45" at bounding box center [887, 451] width 202 height 23
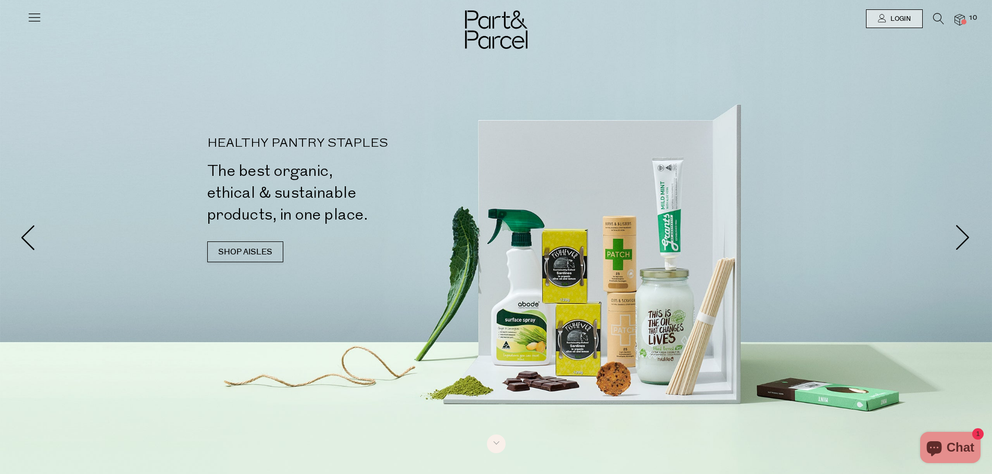
click at [942, 20] on icon at bounding box center [938, 18] width 11 height 11
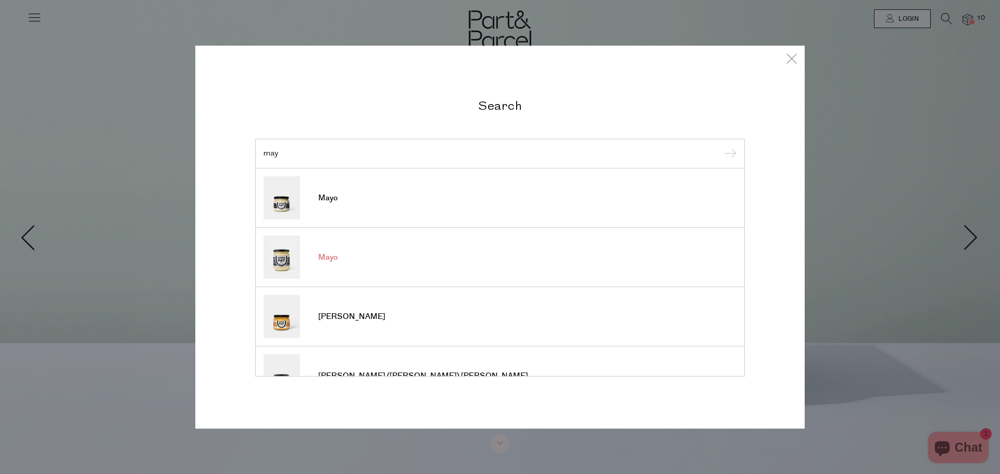
type input "may"
click at [321, 256] on span "Mayo" at bounding box center [327, 258] width 19 height 10
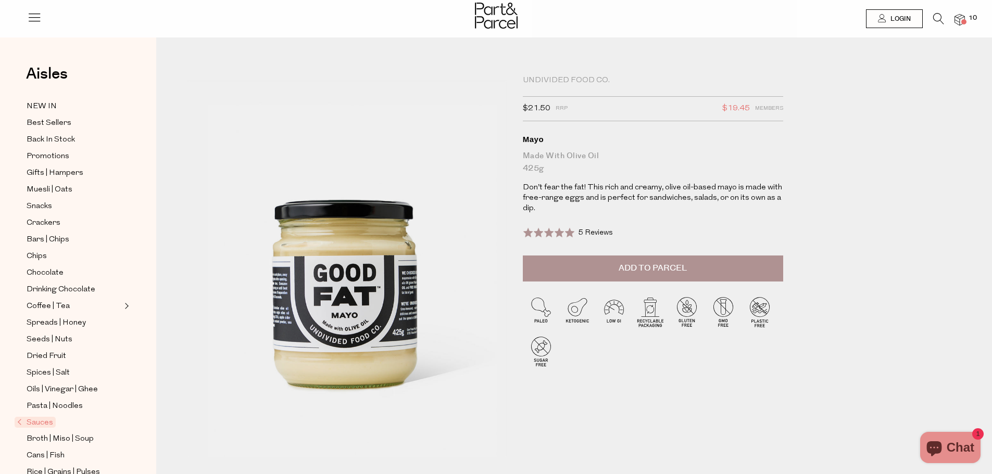
click at [585, 272] on button "Add to Parcel" at bounding box center [653, 269] width 260 height 26
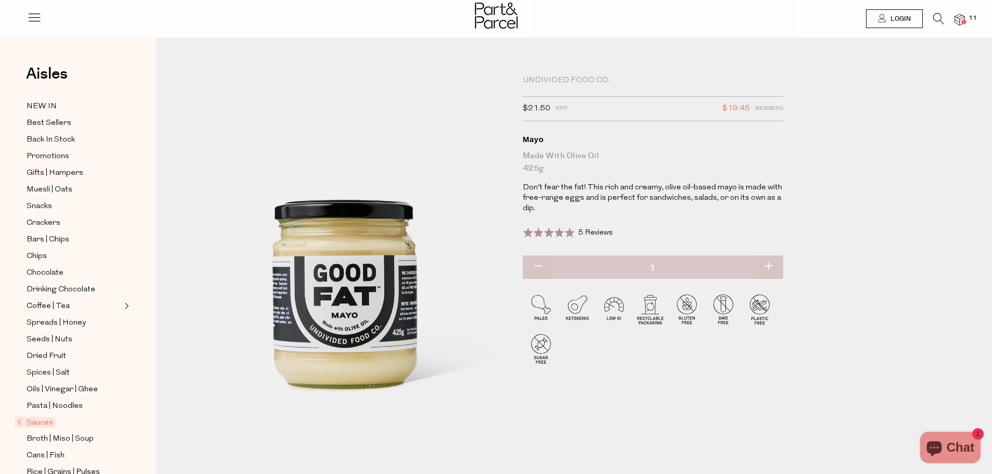
click at [970, 10] on div at bounding box center [496, 17] width 992 height 34
click at [963, 26] on li "11" at bounding box center [954, 20] width 21 height 14
click at [963, 23] on span at bounding box center [963, 21] width 5 height 5
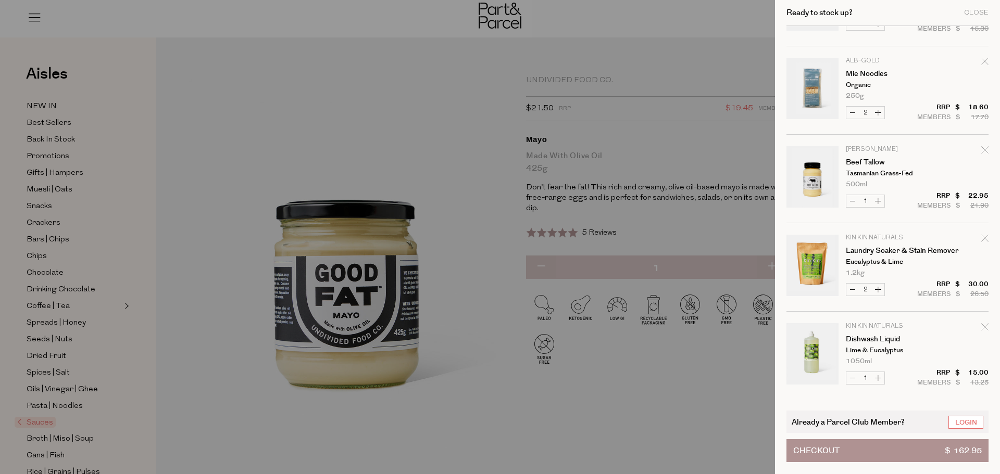
scroll to position [260, 0]
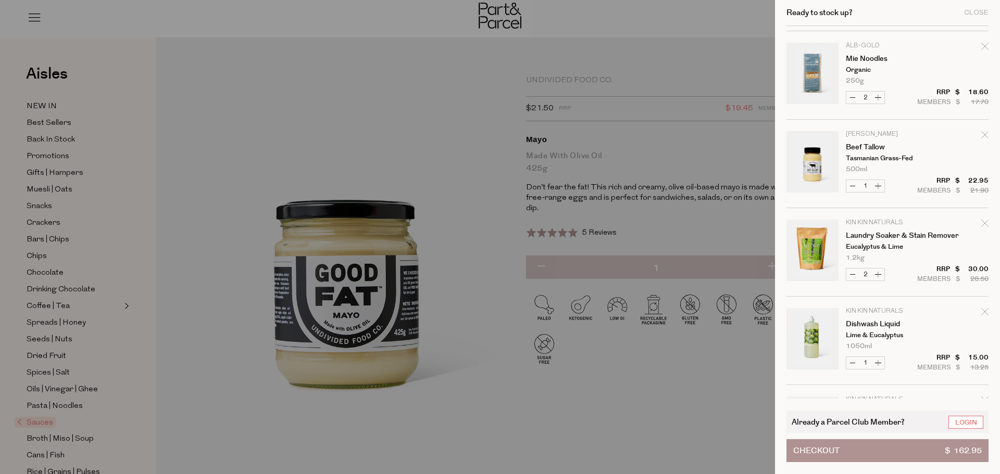
click at [986, 141] on div "Remove Beef Tallow" at bounding box center [984, 137] width 7 height 14
type input "Add Membership"
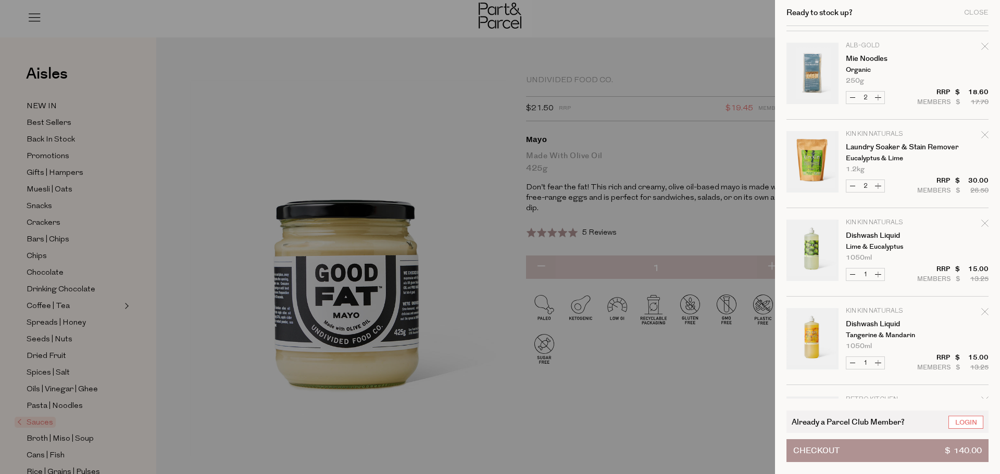
click at [851, 185] on button "Decrease Laundry Soaker & Stain Remover" at bounding box center [852, 186] width 12 height 12
type input "1"
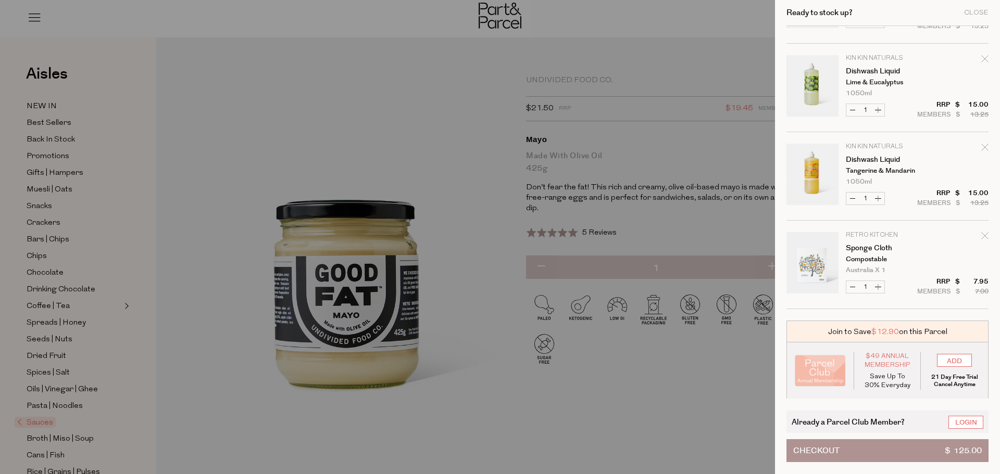
scroll to position [426, 0]
click at [888, 449] on button "Checkout $ 125.00" at bounding box center [887, 451] width 202 height 23
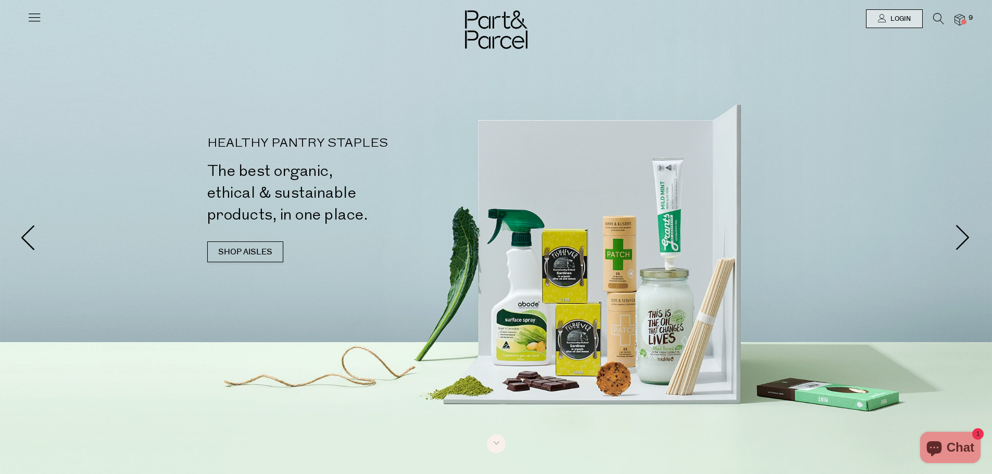
click at [972, 14] on span "9" at bounding box center [970, 18] width 9 height 9
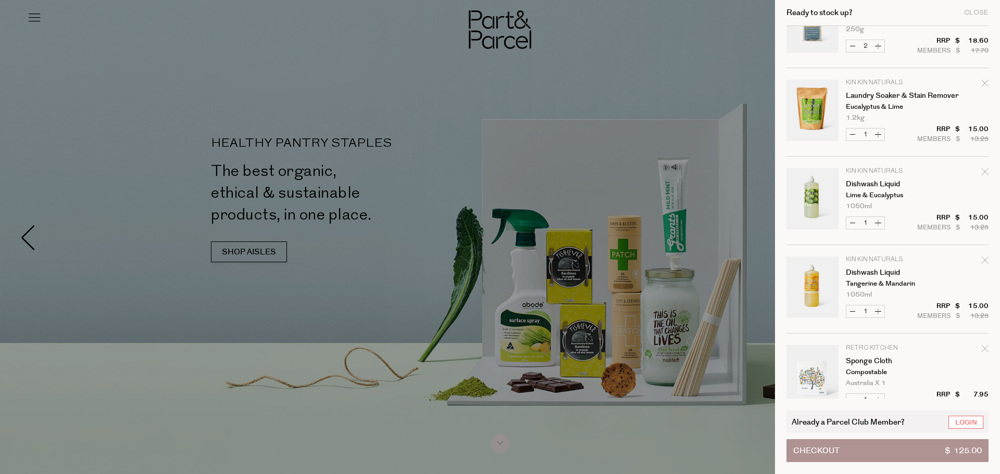
scroll to position [426, 0]
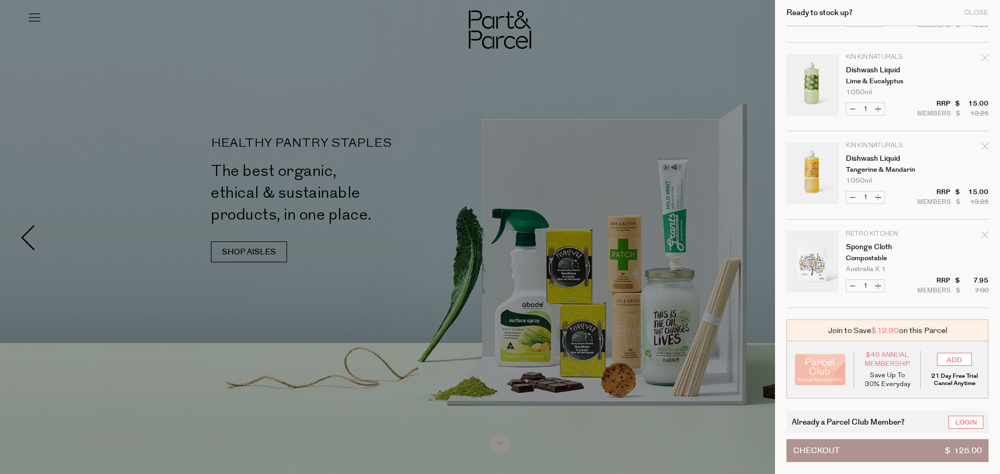
click at [982, 239] on icon "Remove Sponge Cloth" at bounding box center [984, 234] width 7 height 7
type input "Add Membership"
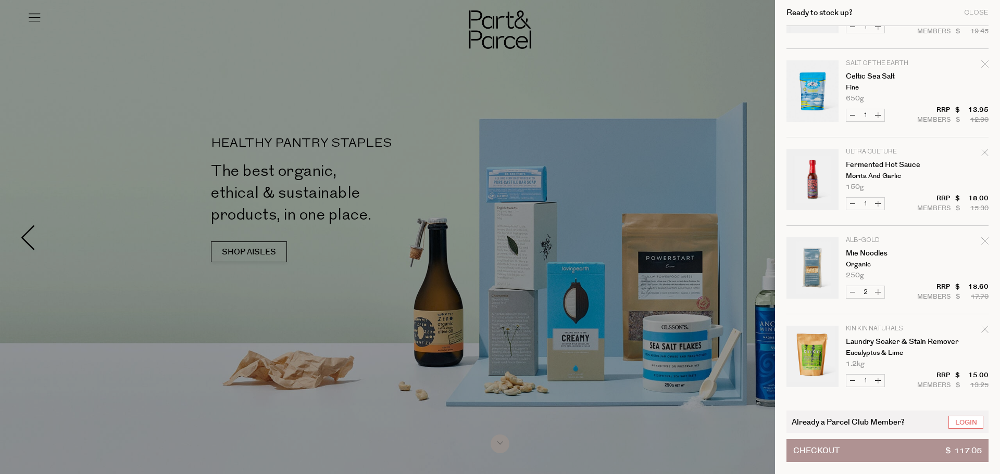
scroll to position [337, 0]
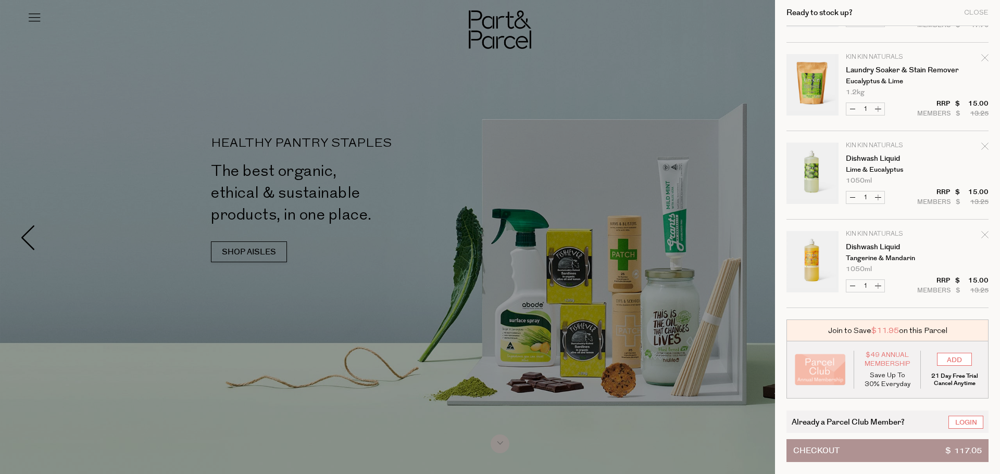
click at [870, 450] on button "Checkout $ 117.05" at bounding box center [887, 451] width 202 height 23
